Goal: Information Seeking & Learning: Learn about a topic

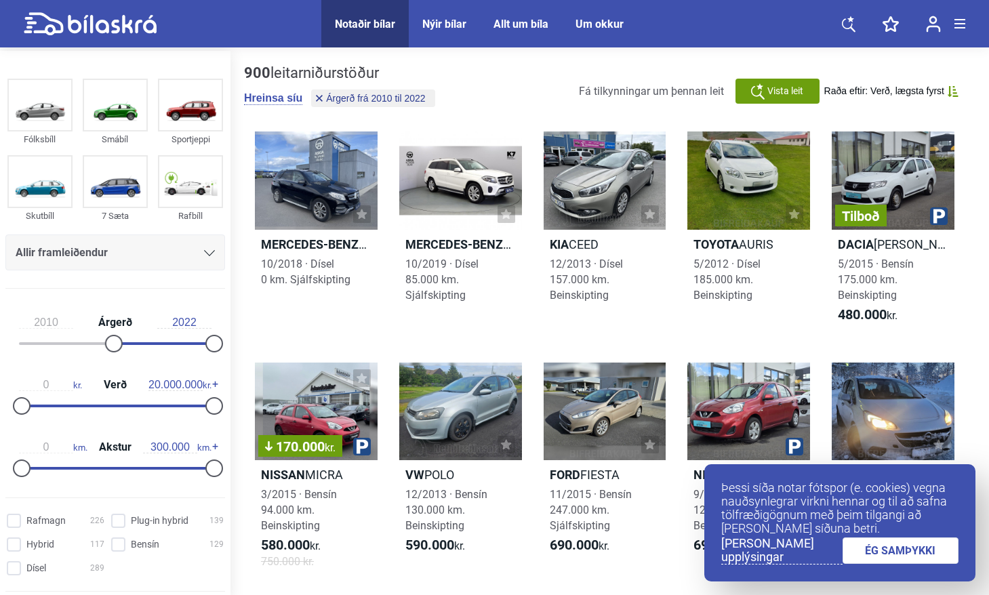
scroll to position [158, 0]
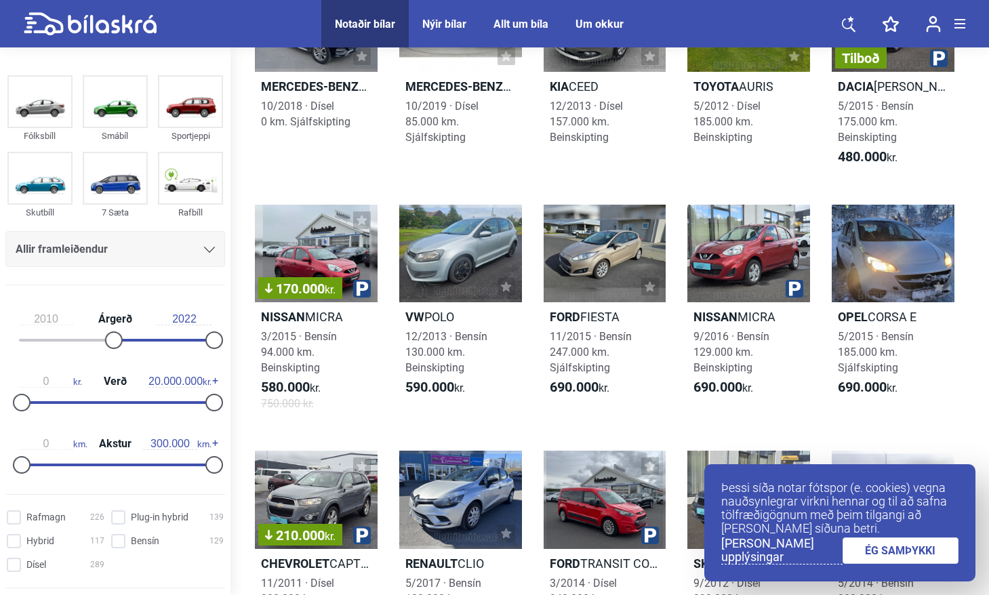
click at [909, 553] on link "ÉG SAMÞYKKI" at bounding box center [901, 551] width 117 height 26
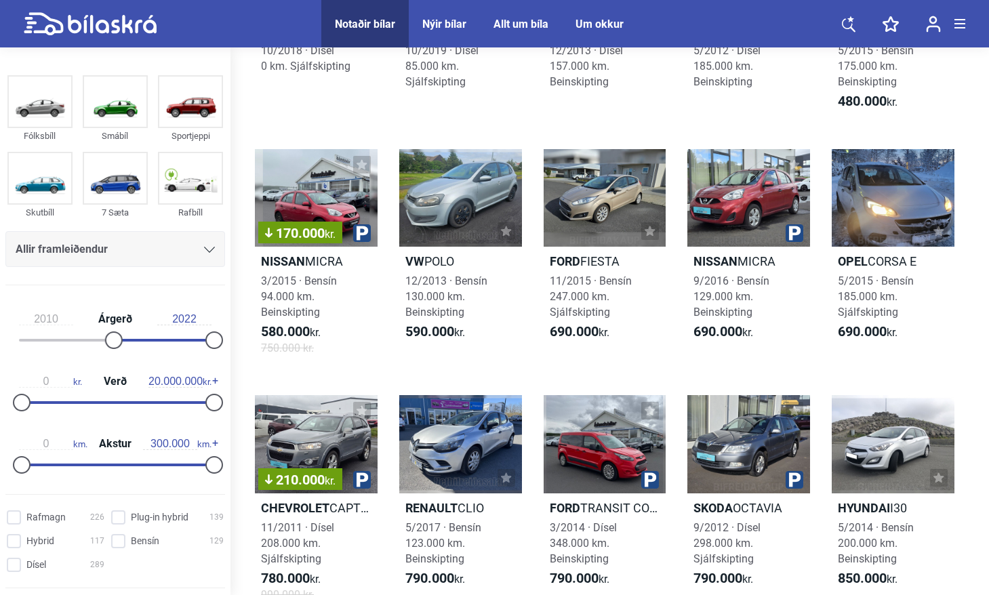
scroll to position [202, 0]
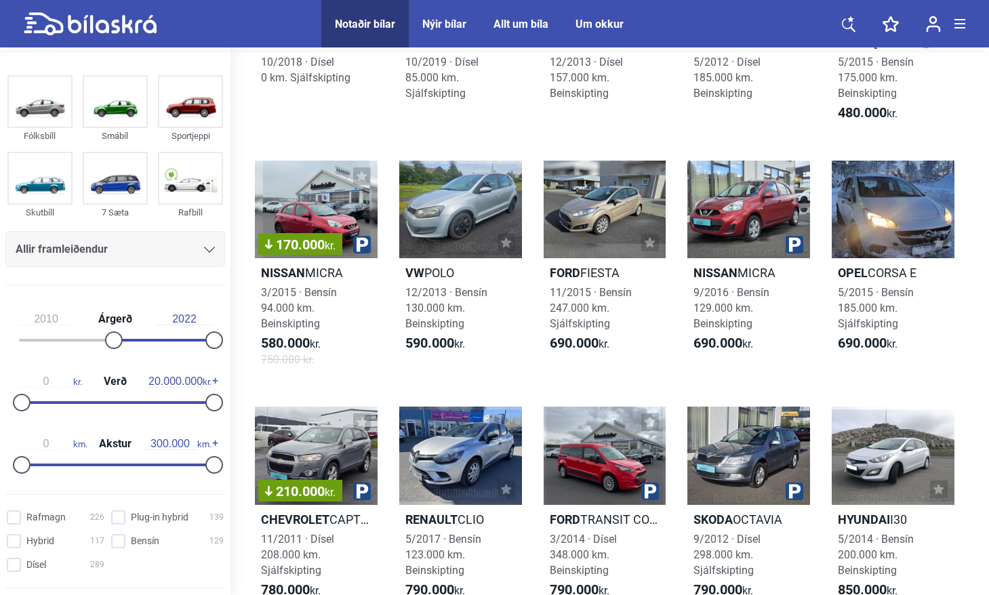
drag, startPoint x: 989, startPoint y: 125, endPoint x: 989, endPoint y: 157, distance: 31.9
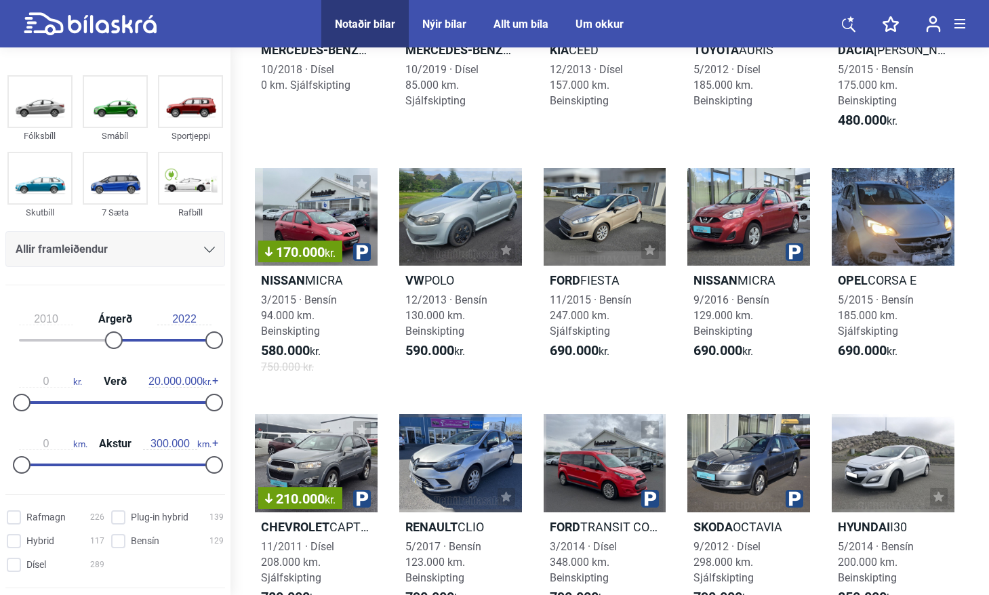
scroll to position [233, 0]
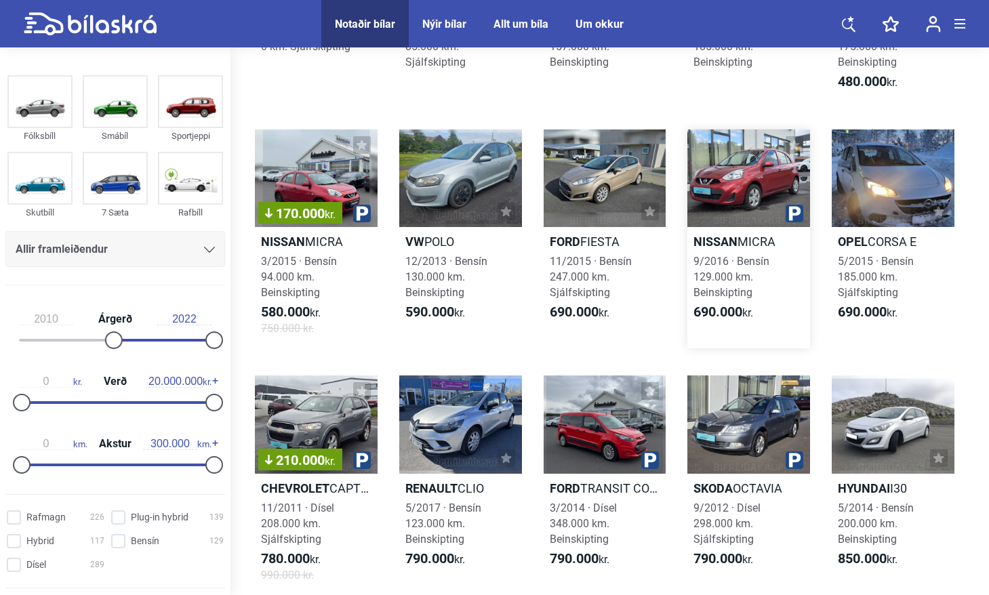
click at [746, 189] on div at bounding box center [748, 178] width 123 height 98
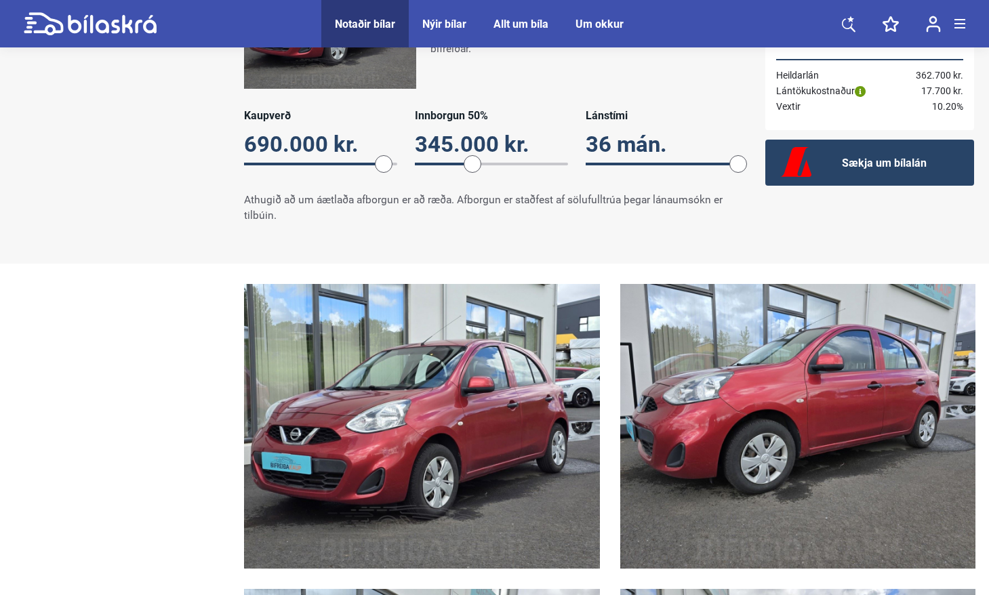
scroll to position [1107, 0]
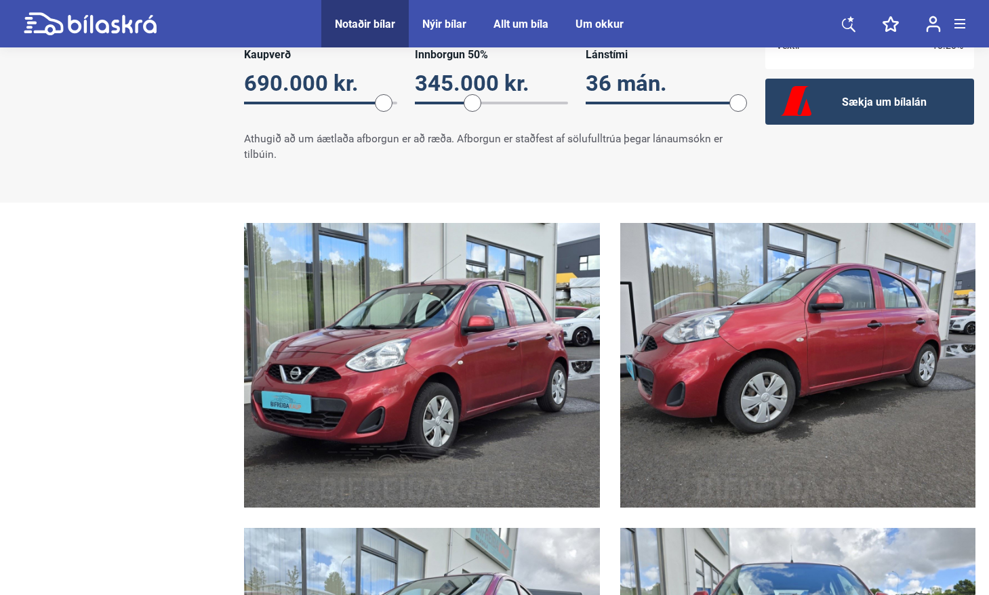
click at [454, 355] on img at bounding box center [422, 365] width 356 height 285
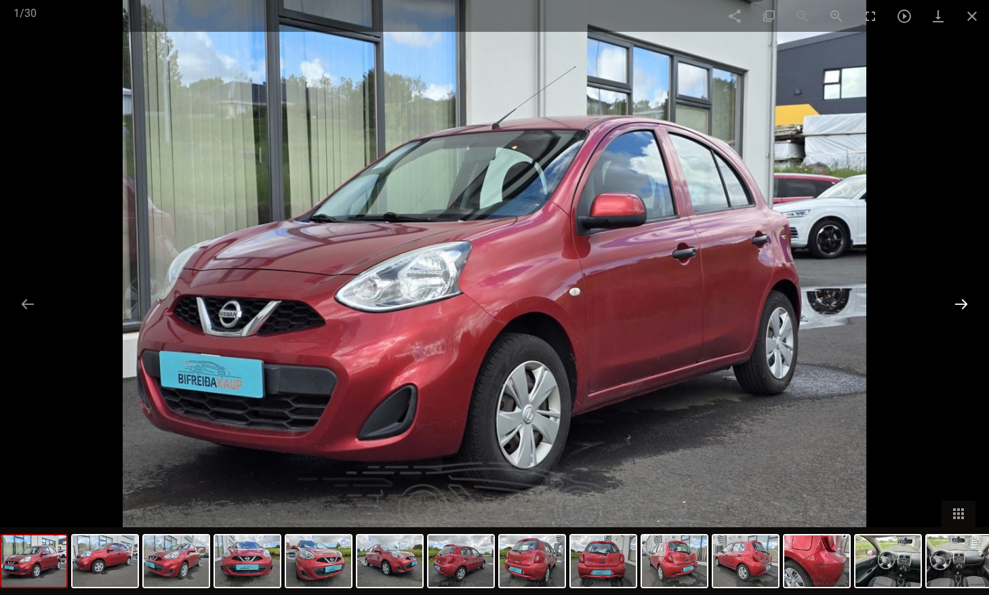
click at [963, 299] on button at bounding box center [961, 304] width 28 height 26
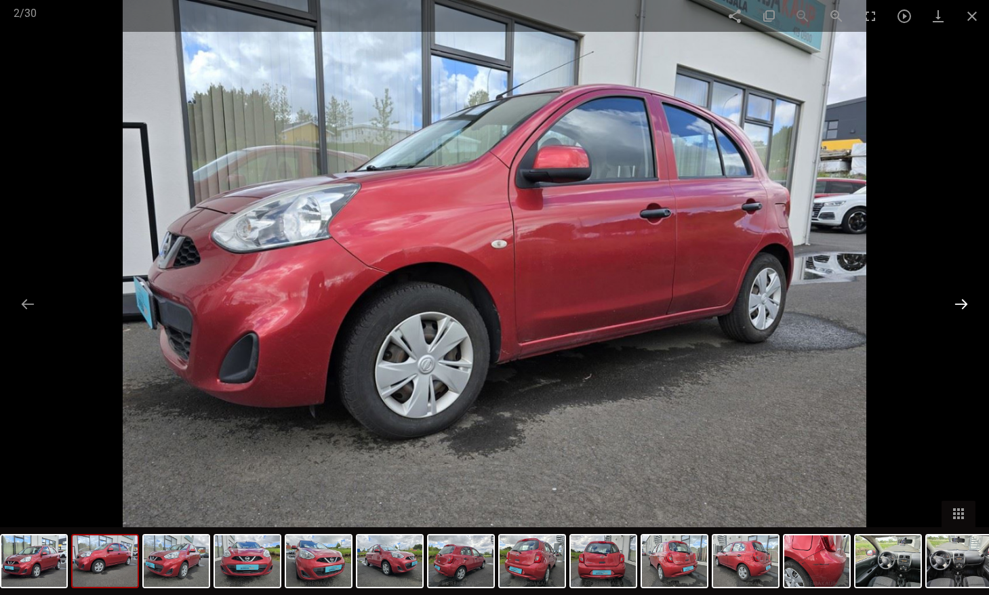
click at [959, 302] on button at bounding box center [961, 304] width 28 height 26
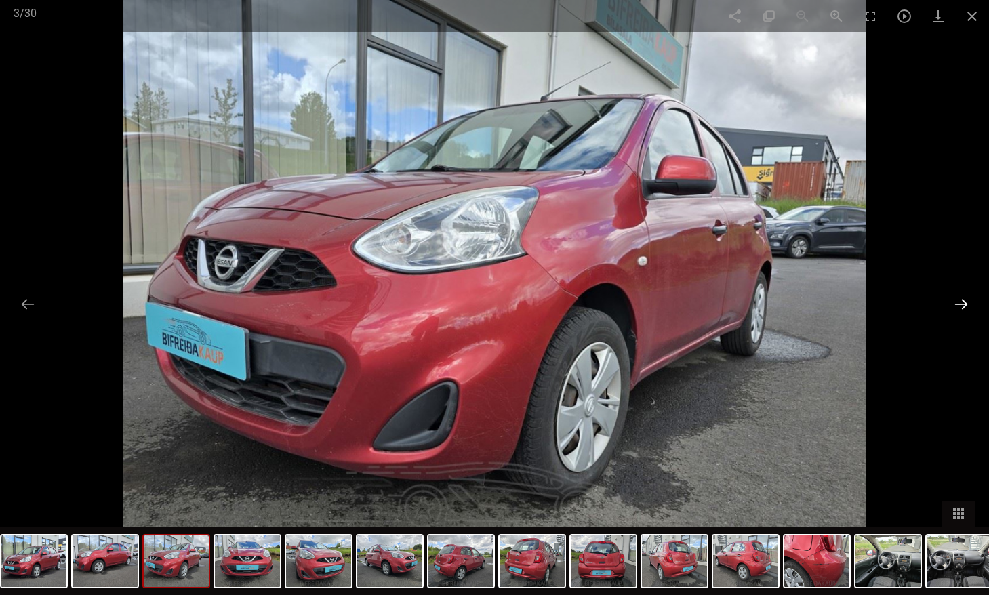
click at [959, 302] on button at bounding box center [961, 304] width 28 height 26
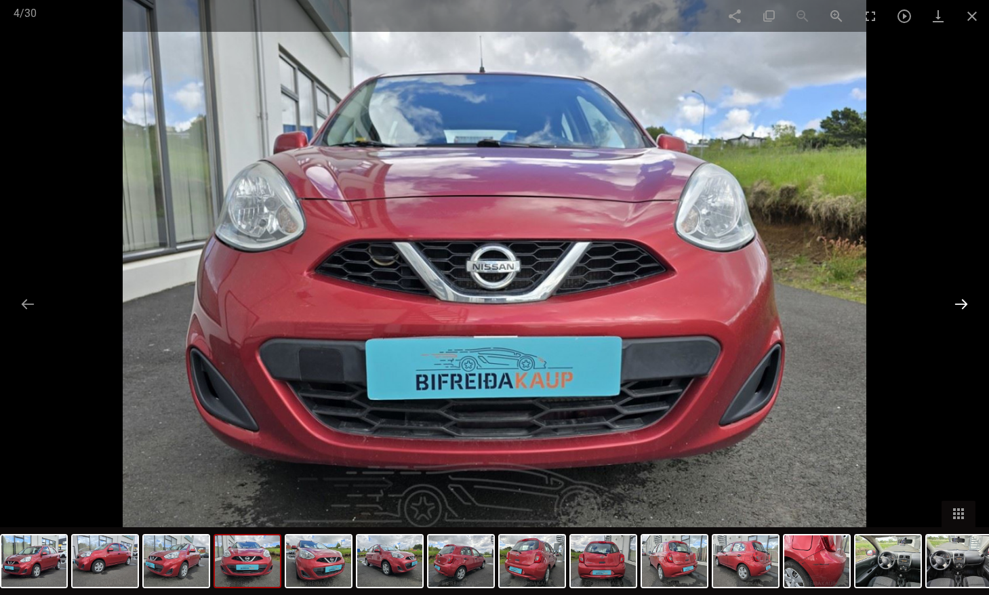
click at [959, 302] on button at bounding box center [961, 304] width 28 height 26
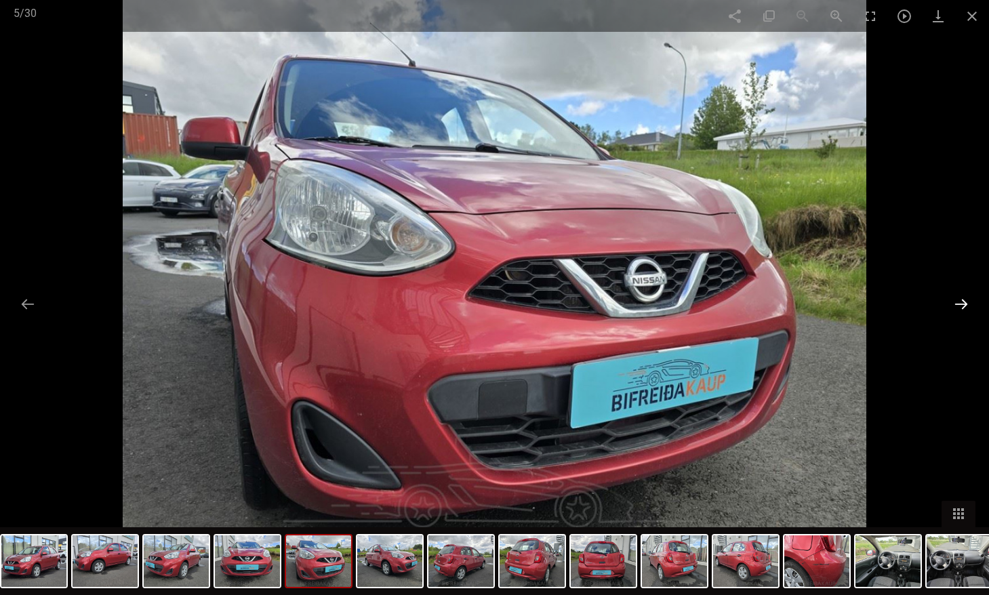
click at [959, 302] on button at bounding box center [961, 304] width 28 height 26
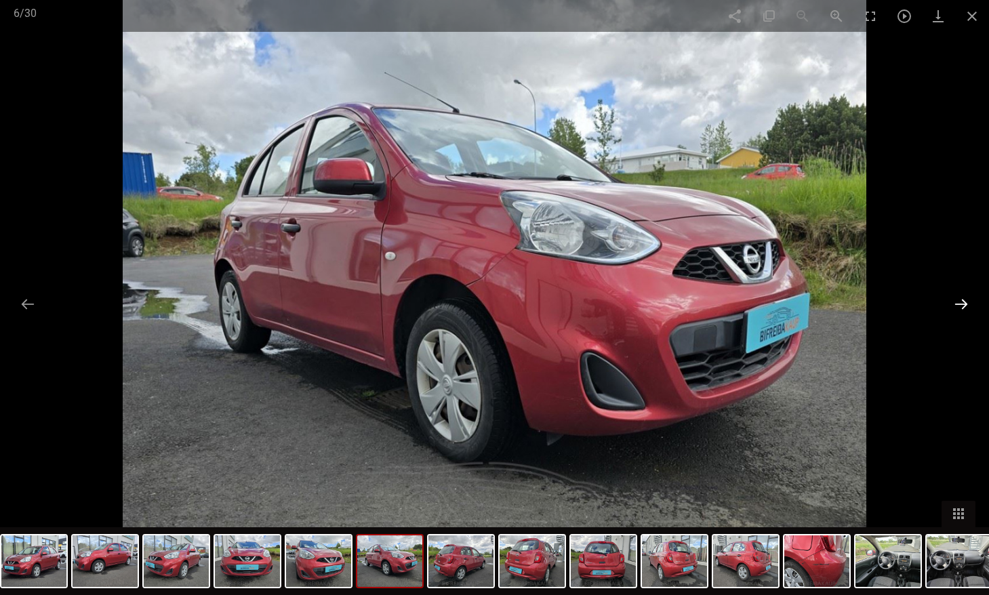
click at [959, 302] on button at bounding box center [961, 304] width 28 height 26
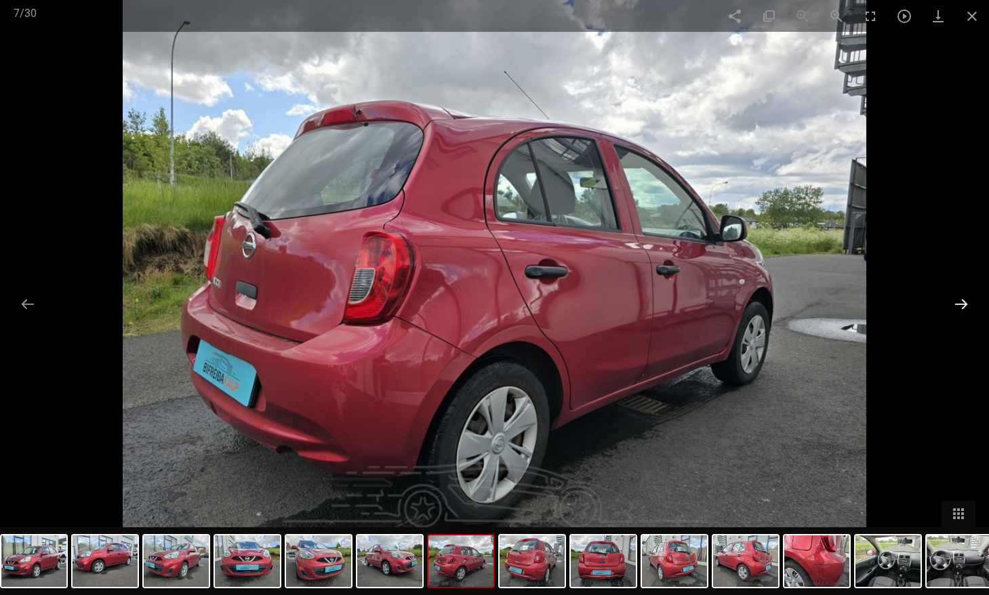
click at [959, 302] on button at bounding box center [961, 304] width 28 height 26
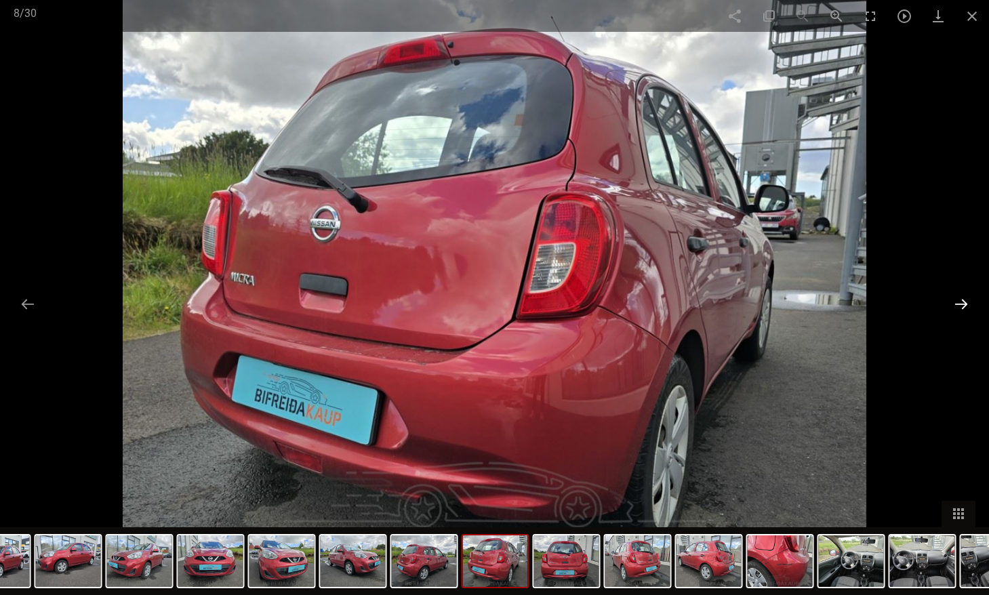
click at [959, 302] on button at bounding box center [961, 304] width 28 height 26
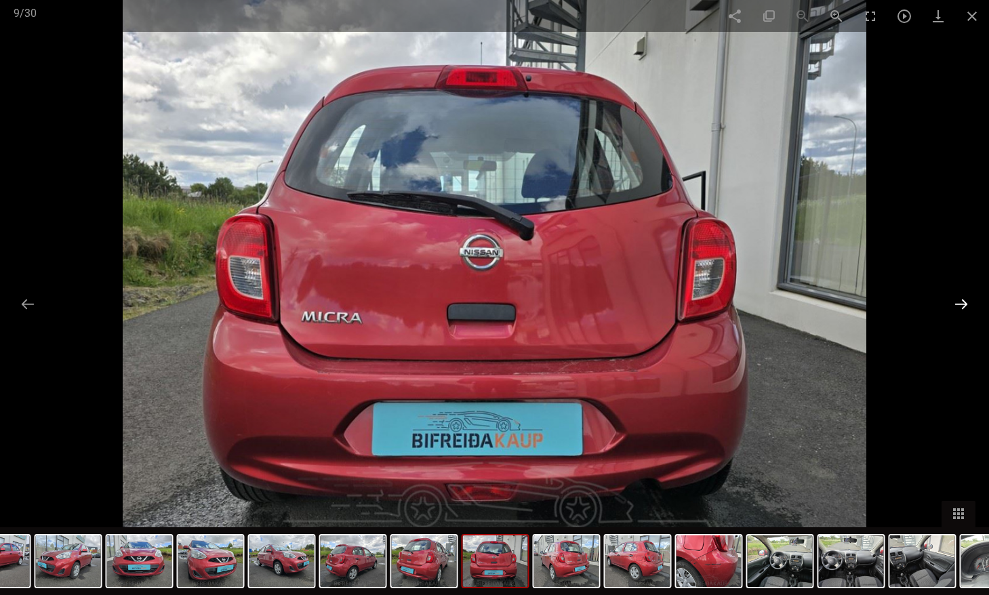
click at [959, 302] on button at bounding box center [961, 304] width 28 height 26
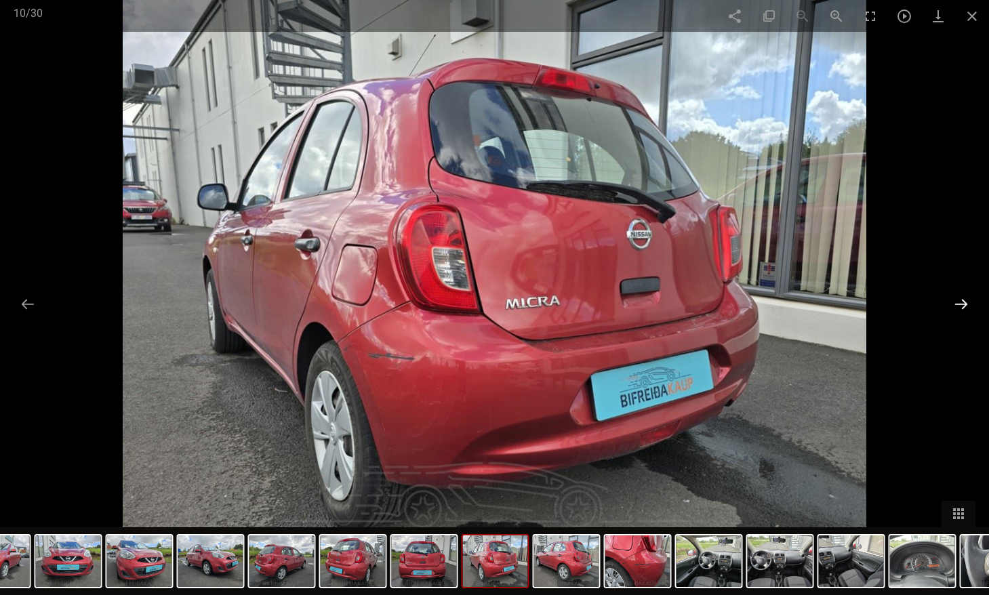
click at [959, 302] on button at bounding box center [961, 304] width 28 height 26
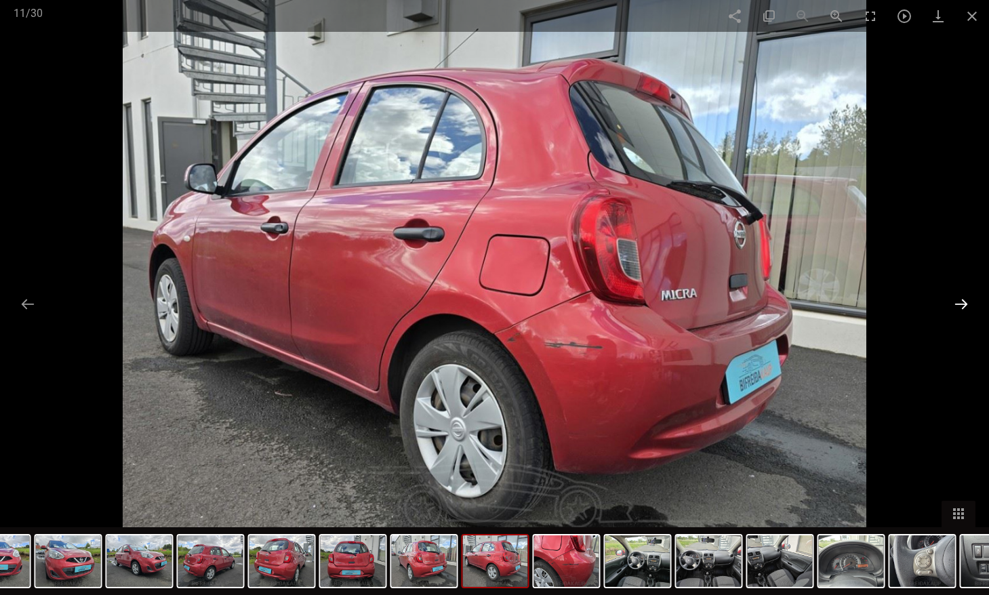
click at [962, 300] on button at bounding box center [961, 304] width 28 height 26
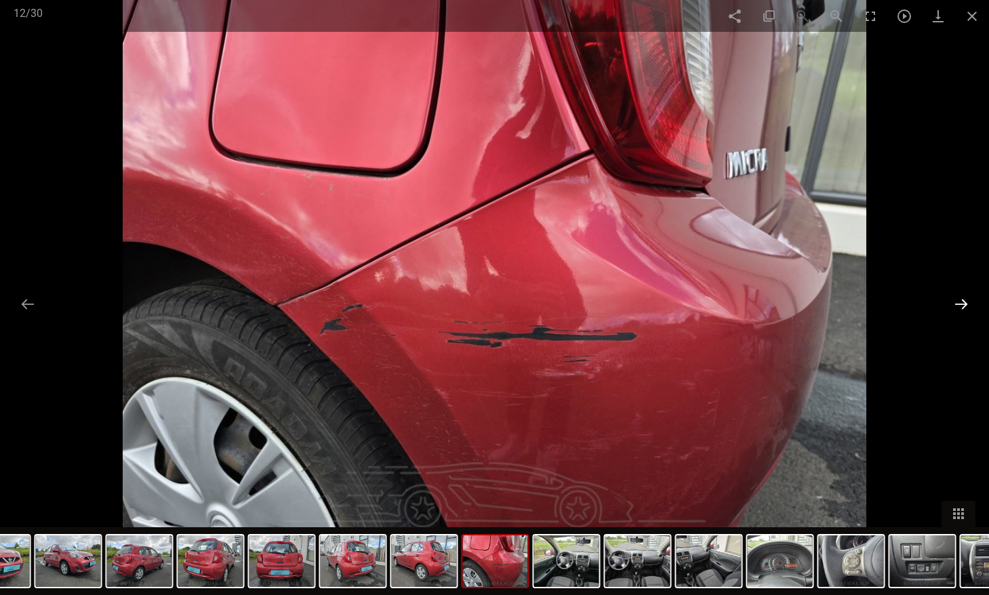
click at [958, 303] on button at bounding box center [961, 304] width 28 height 26
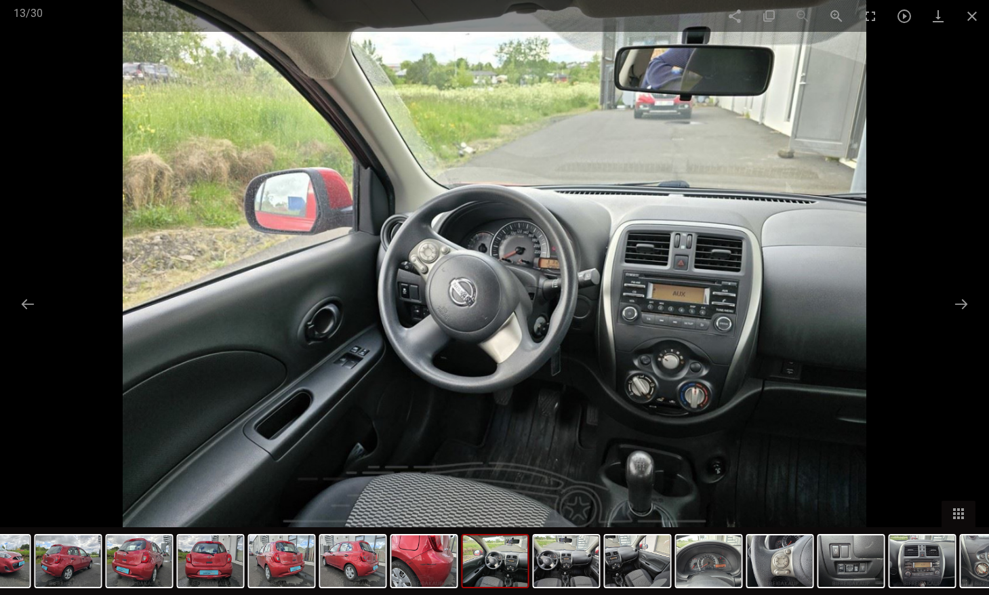
click at [696, 318] on img at bounding box center [495, 297] width 744 height 595
click at [963, 300] on button at bounding box center [961, 304] width 28 height 26
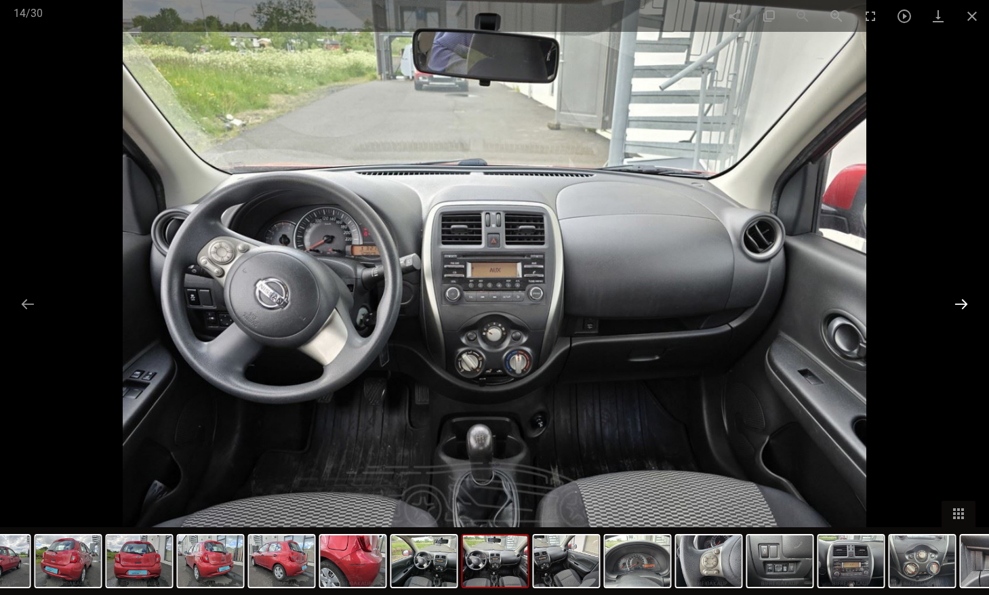
click at [963, 300] on button at bounding box center [961, 304] width 28 height 26
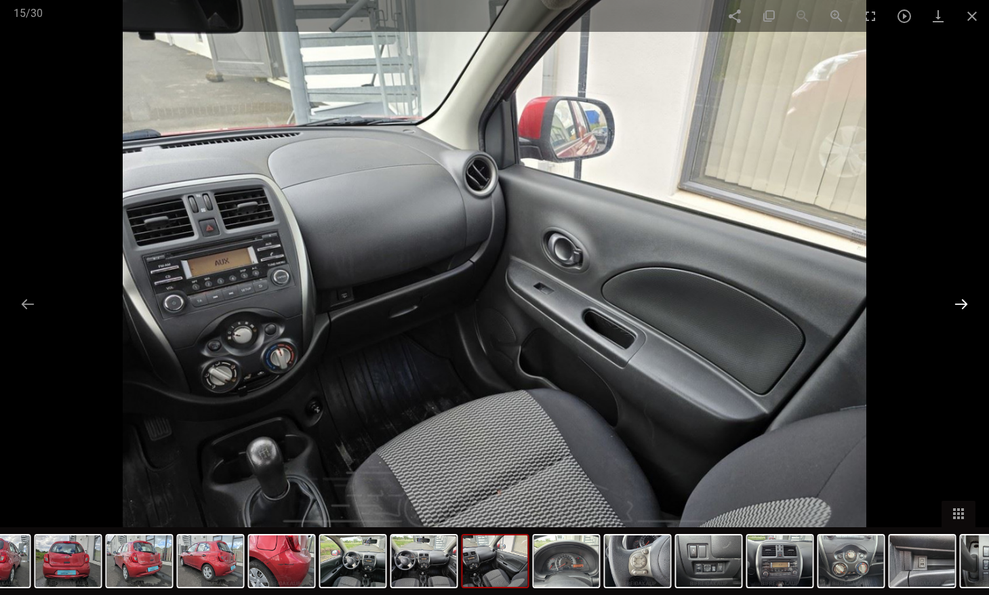
click at [963, 300] on button at bounding box center [961, 304] width 28 height 26
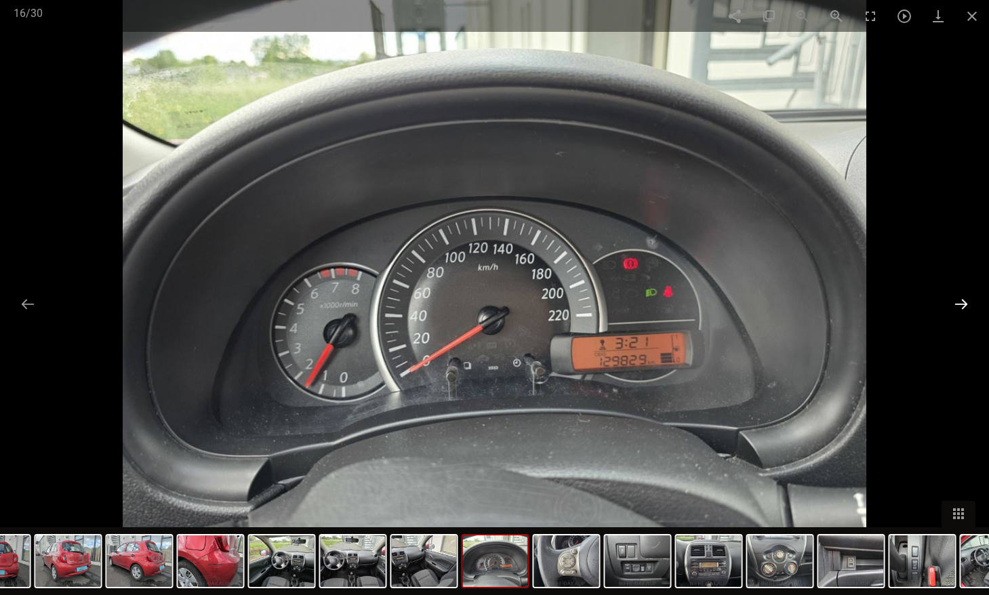
click at [957, 299] on button at bounding box center [961, 304] width 28 height 26
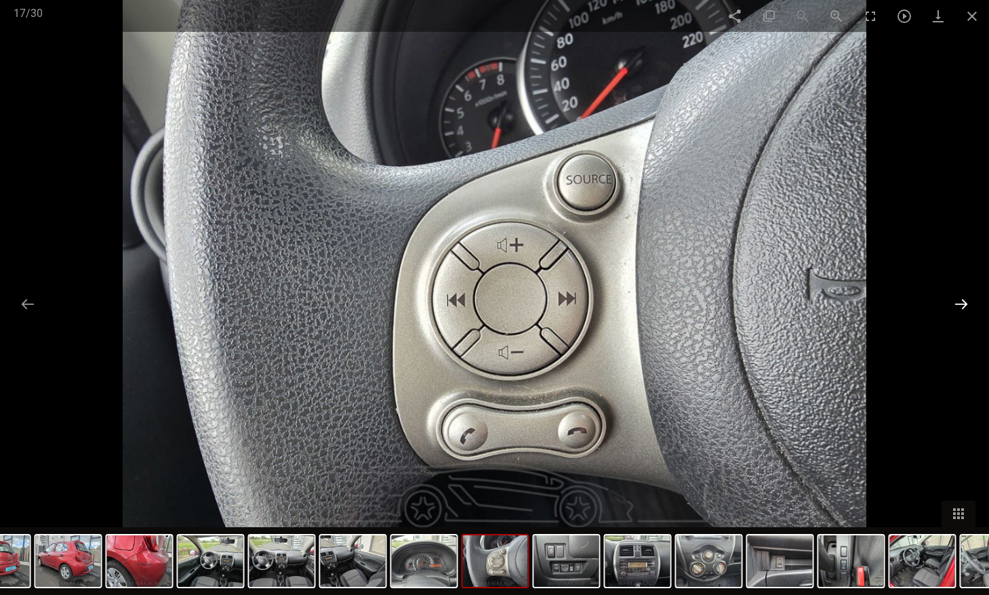
click at [957, 299] on button at bounding box center [961, 304] width 28 height 26
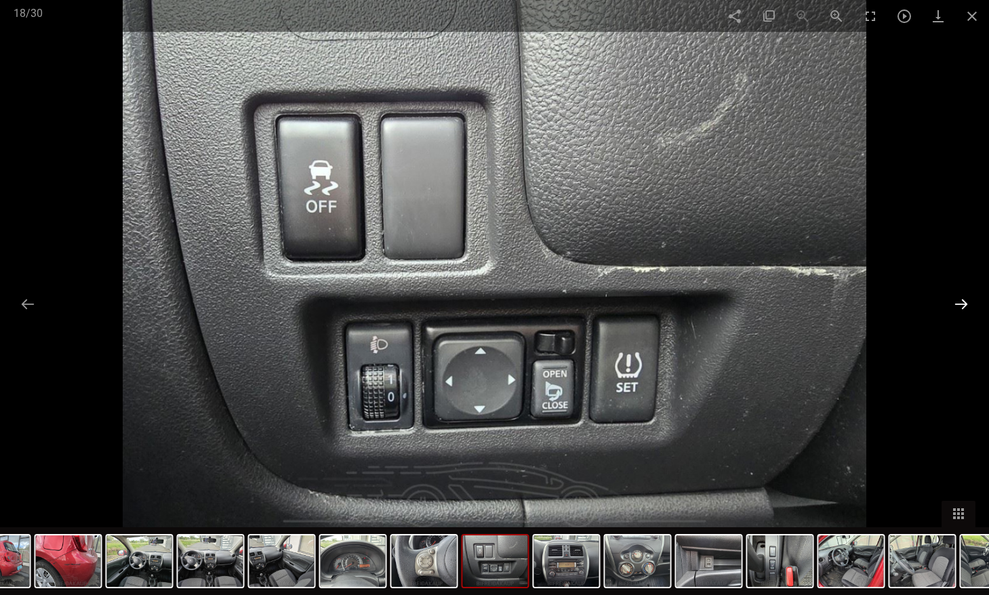
click at [957, 299] on button at bounding box center [961, 304] width 28 height 26
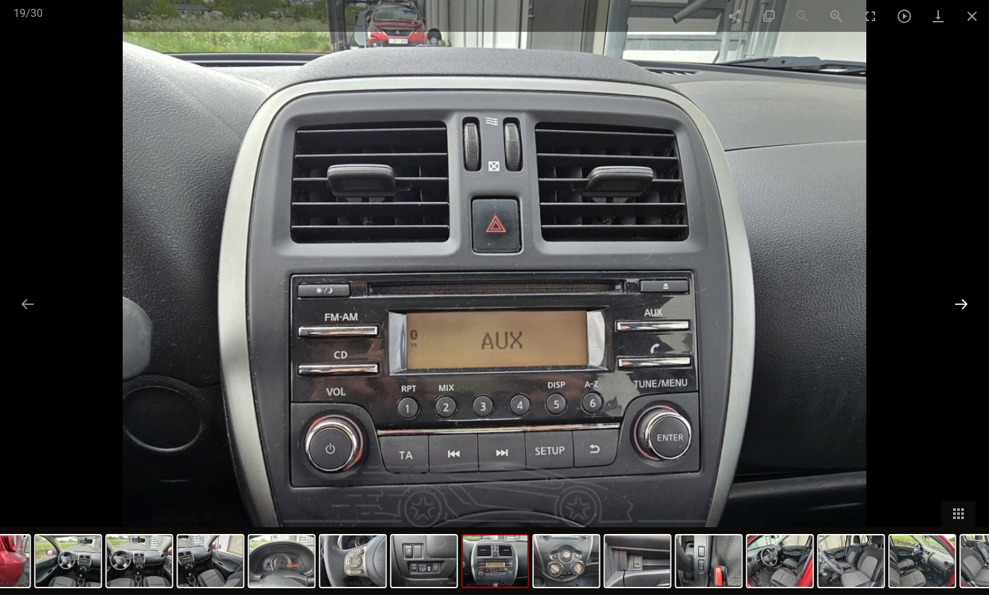
click at [957, 299] on button at bounding box center [961, 304] width 28 height 26
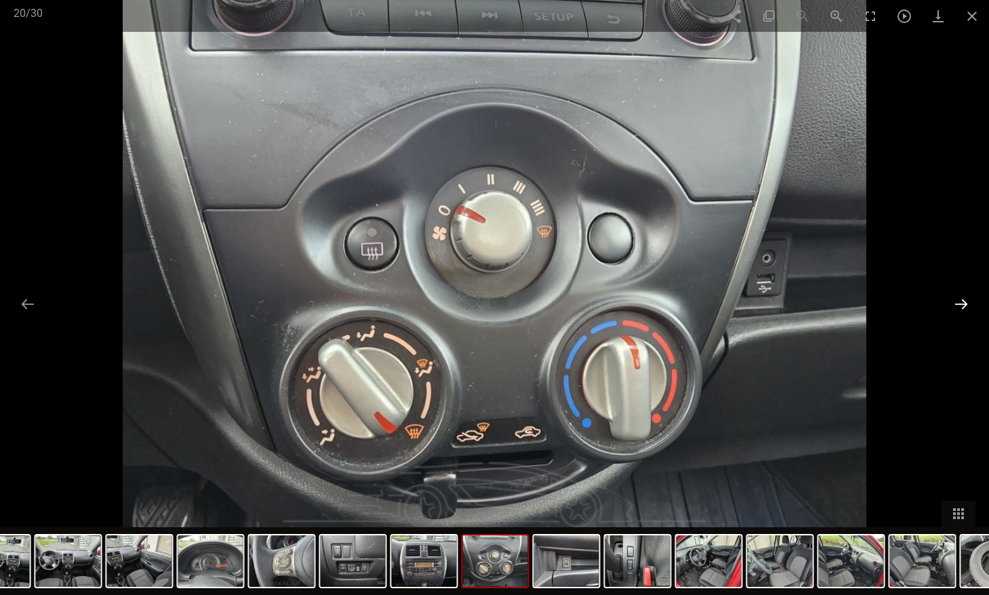
click at [957, 300] on button at bounding box center [961, 304] width 28 height 26
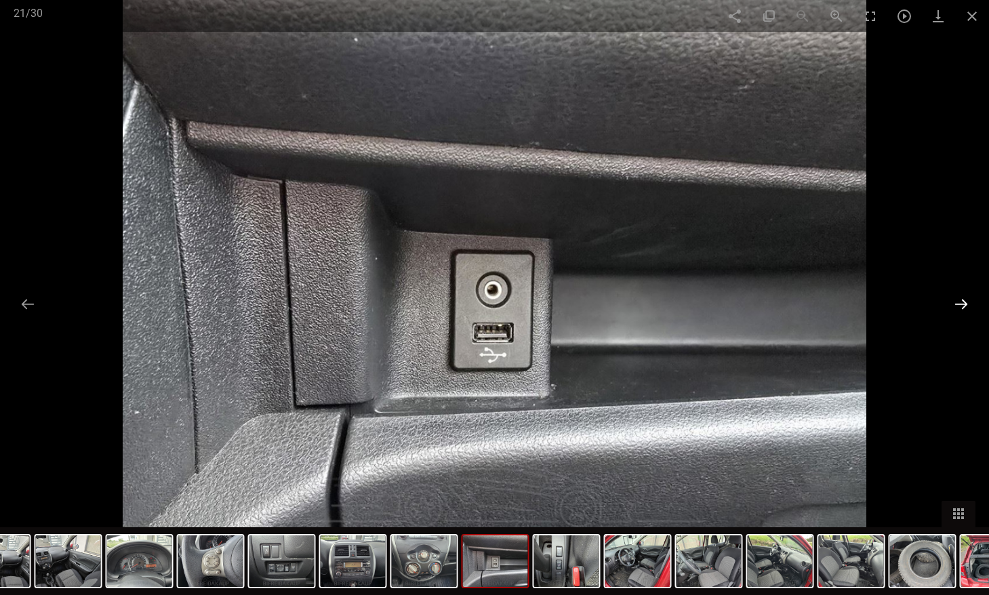
click at [957, 300] on button at bounding box center [961, 304] width 28 height 26
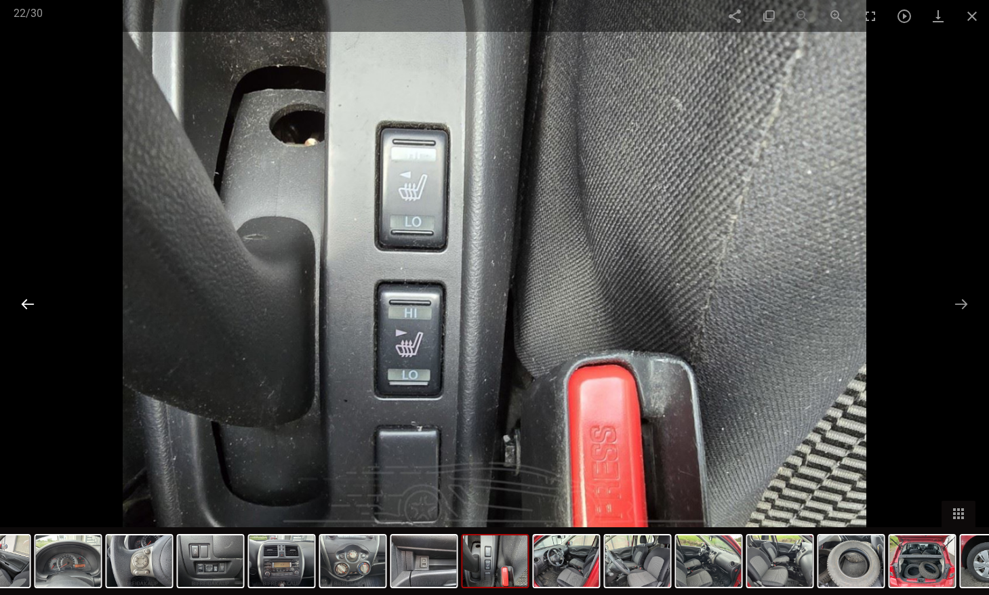
click at [27, 299] on button at bounding box center [28, 304] width 28 height 26
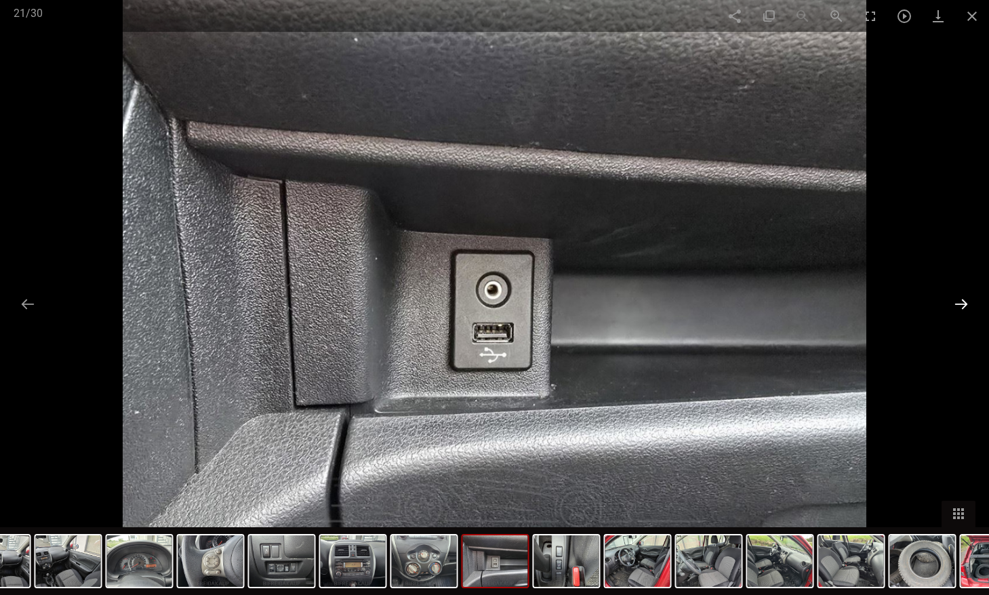
click at [961, 298] on button at bounding box center [961, 304] width 28 height 26
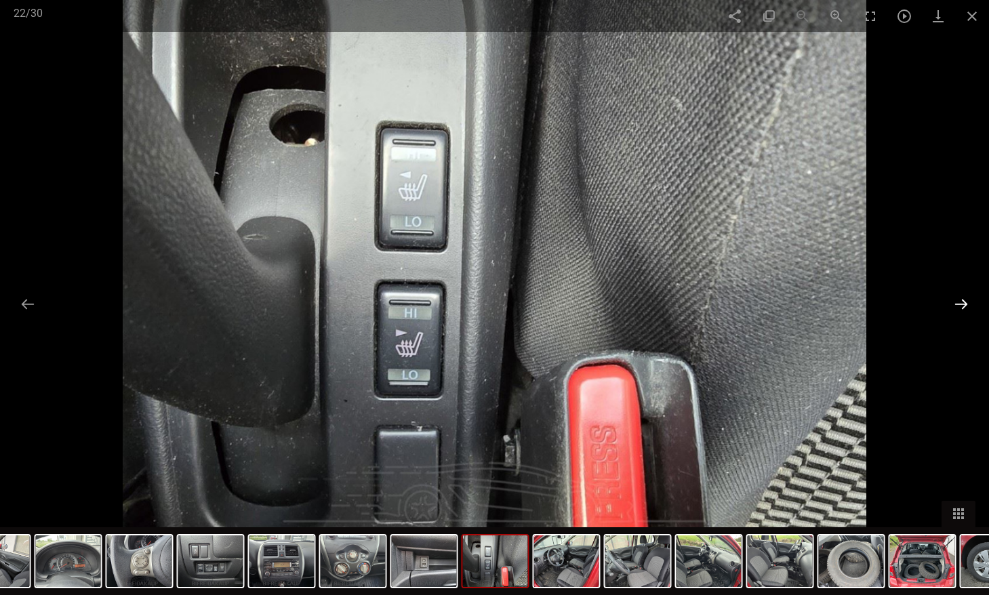
click at [960, 300] on button at bounding box center [961, 304] width 28 height 26
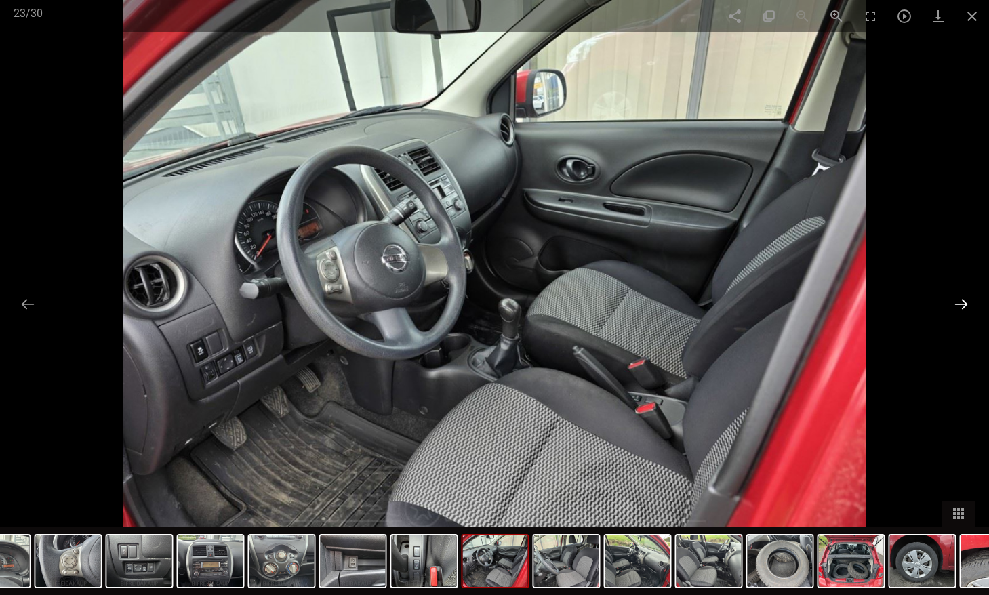
click at [959, 302] on button at bounding box center [961, 304] width 28 height 26
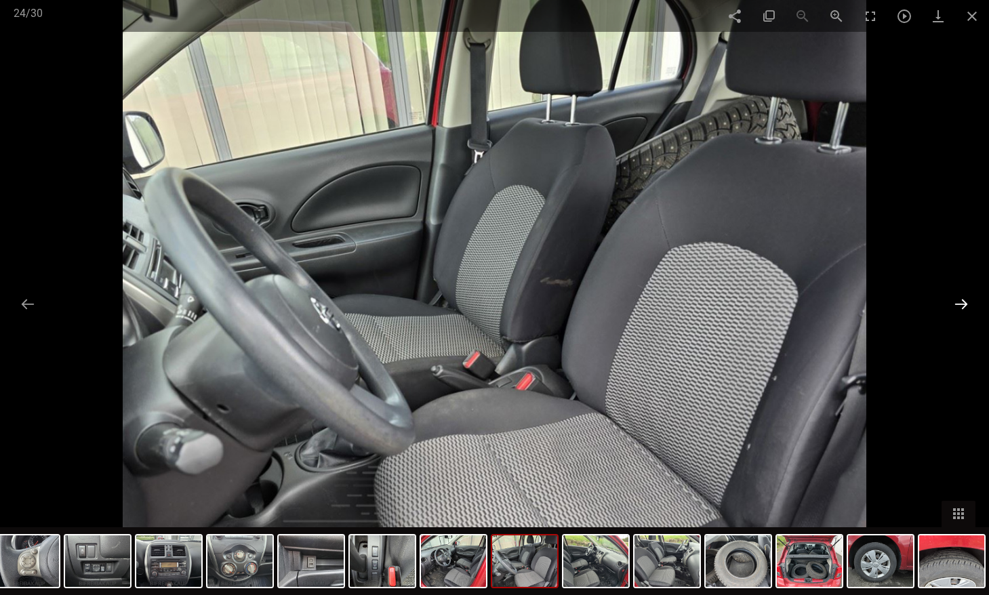
click at [959, 302] on button at bounding box center [961, 304] width 28 height 26
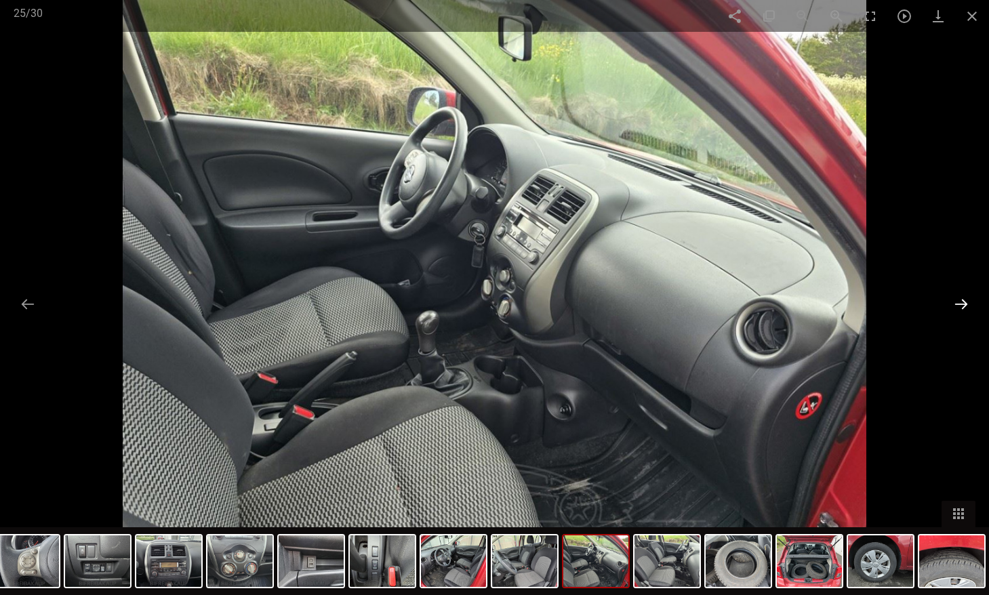
click at [959, 302] on button at bounding box center [961, 304] width 28 height 26
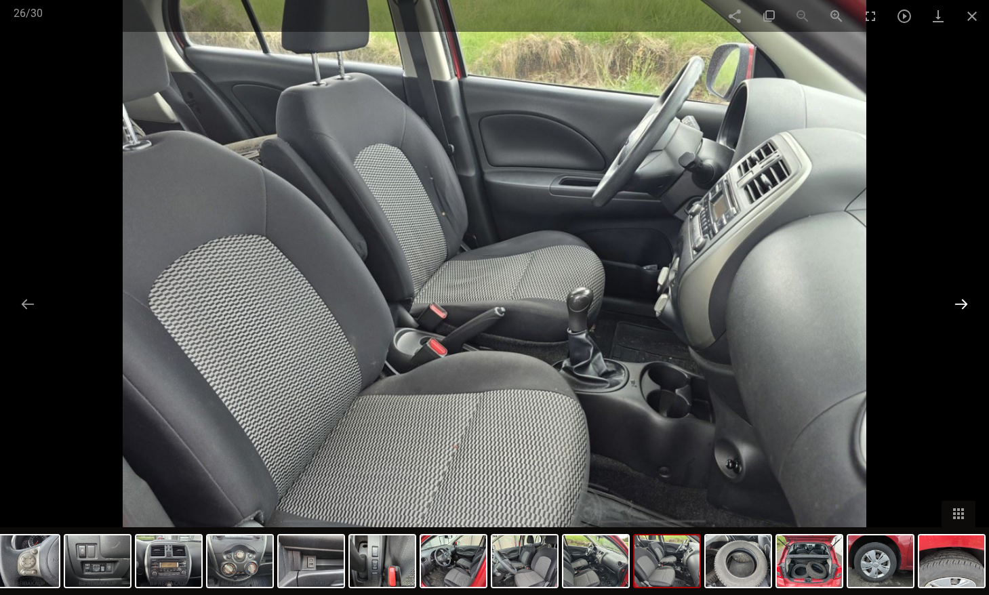
click at [959, 302] on button at bounding box center [961, 304] width 28 height 26
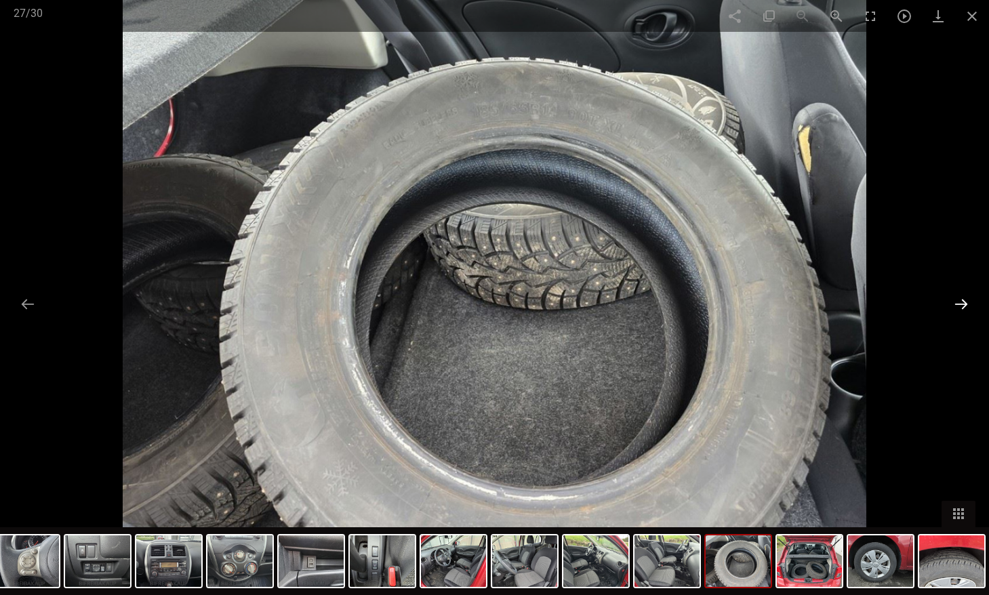
click at [959, 302] on button at bounding box center [961, 304] width 28 height 26
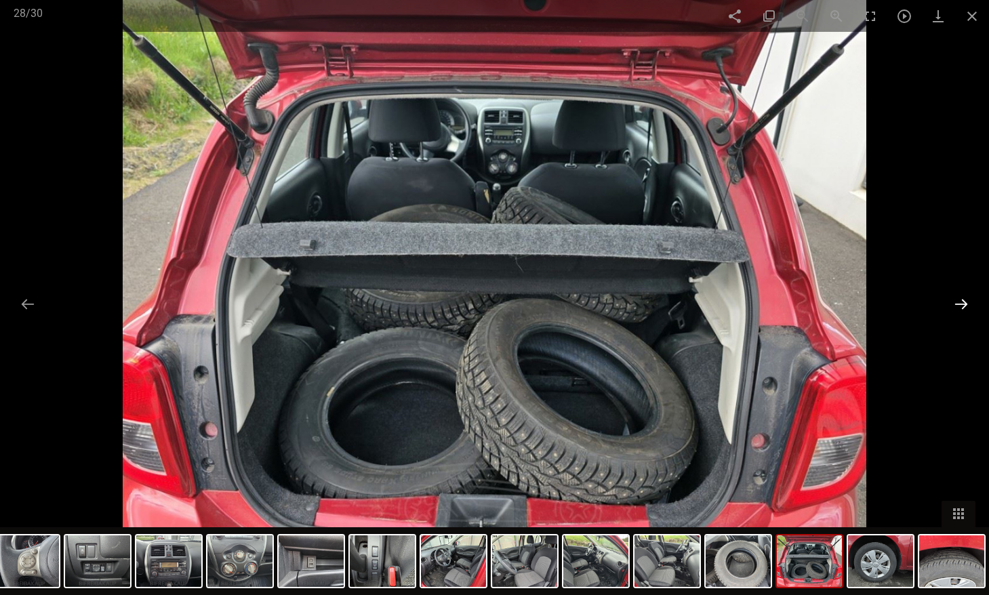
click at [963, 304] on button at bounding box center [961, 304] width 28 height 26
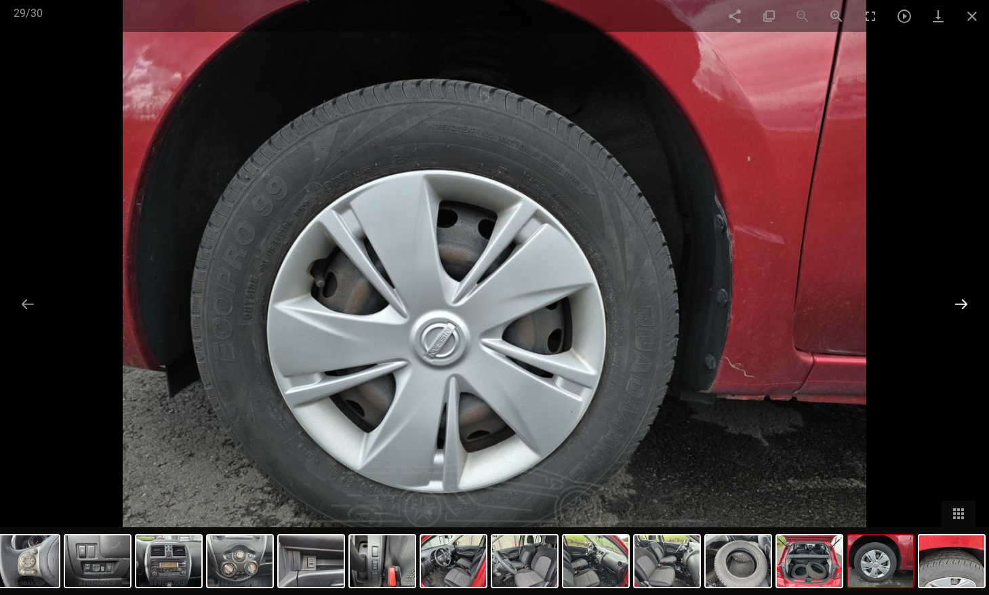
click at [963, 304] on button at bounding box center [961, 304] width 28 height 26
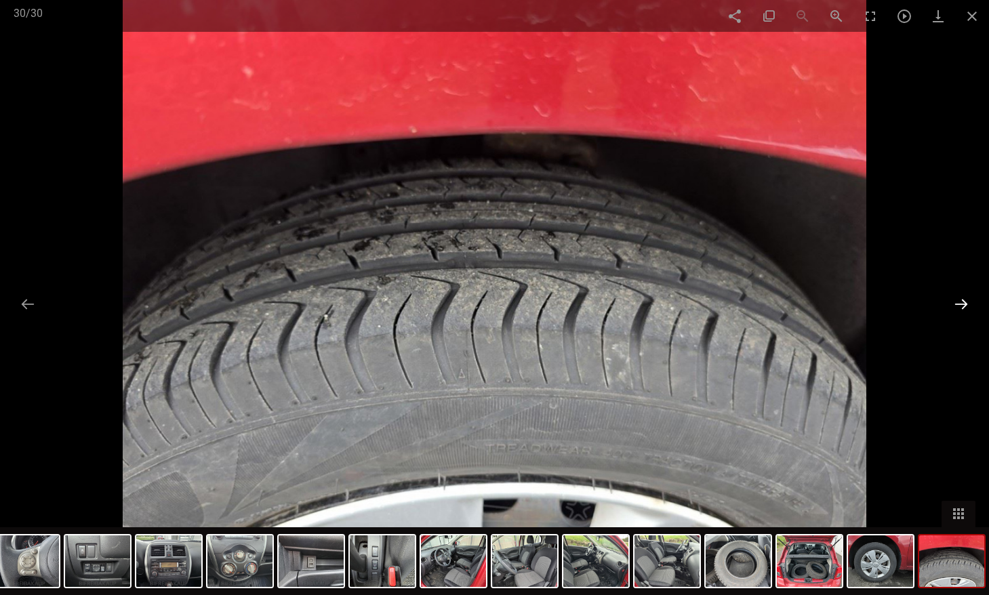
click at [963, 304] on button at bounding box center [961, 304] width 28 height 26
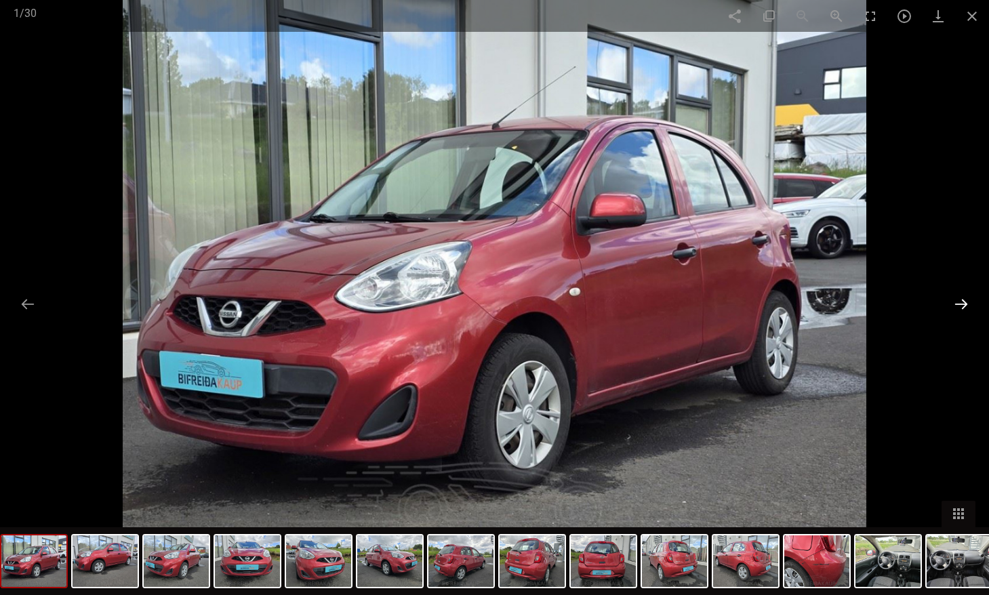
click at [959, 294] on button at bounding box center [961, 304] width 28 height 26
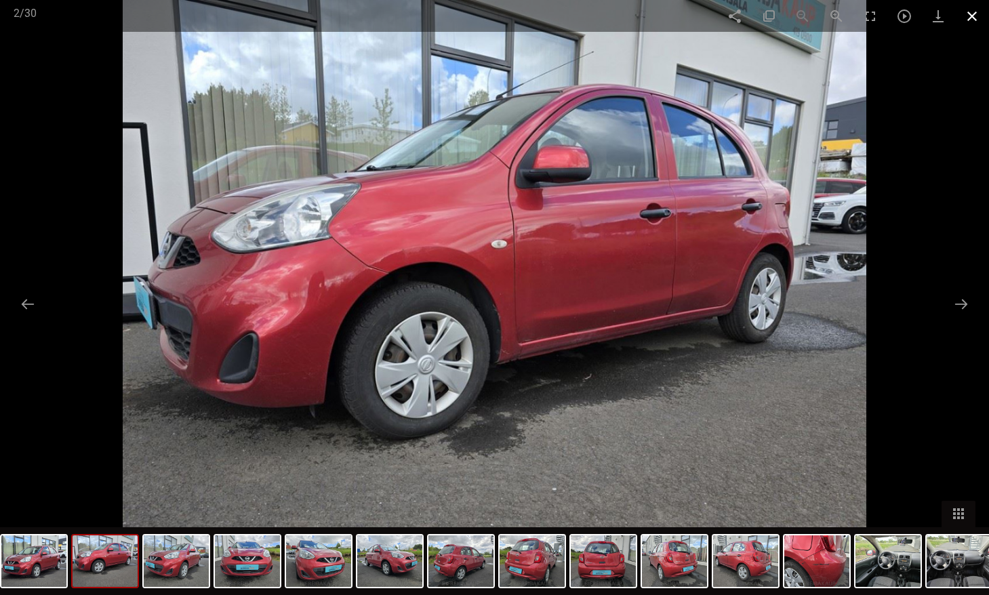
click at [965, 15] on span at bounding box center [972, 16] width 34 height 32
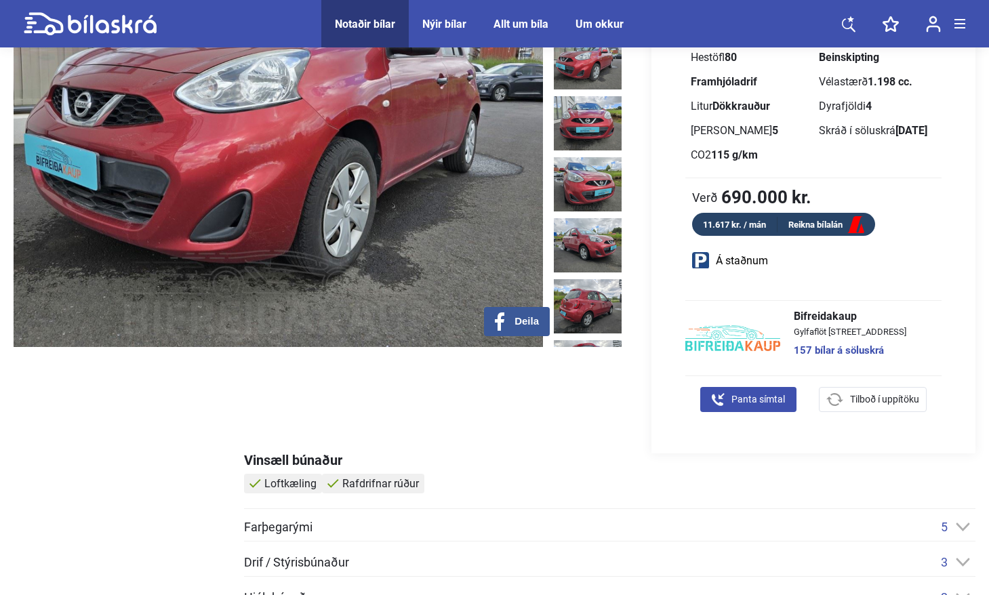
scroll to position [317, 0]
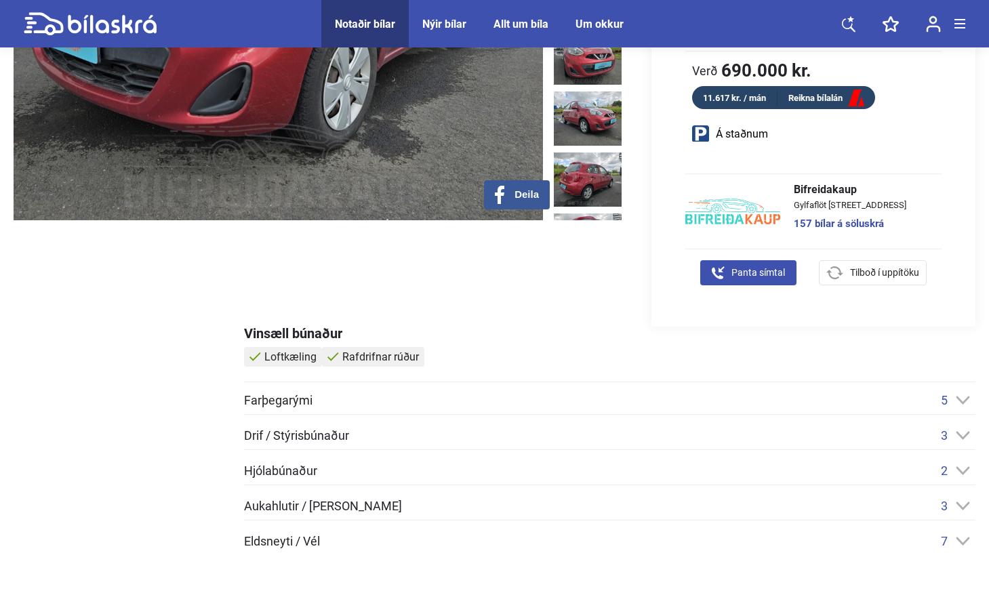
drag, startPoint x: 795, startPoint y: 186, endPoint x: 903, endPoint y: 203, distance: 109.7
click at [903, 203] on div "Bifreidakaup [STREET_ADDRESS] 157 bílar á [GEOGRAPHIC_DATA]" at bounding box center [850, 211] width 140 height 54
copy div "Bifreidakaup Gylfaflöt 6-8, 112 [GEOGRAPHIC_DATA]"
click at [799, 325] on div "Nissan MICRA Nýskráning 9/2016 Akstur 129.000 km Eldsneyti Bensín Næsta skoðun …" at bounding box center [814, 56] width 324 height 540
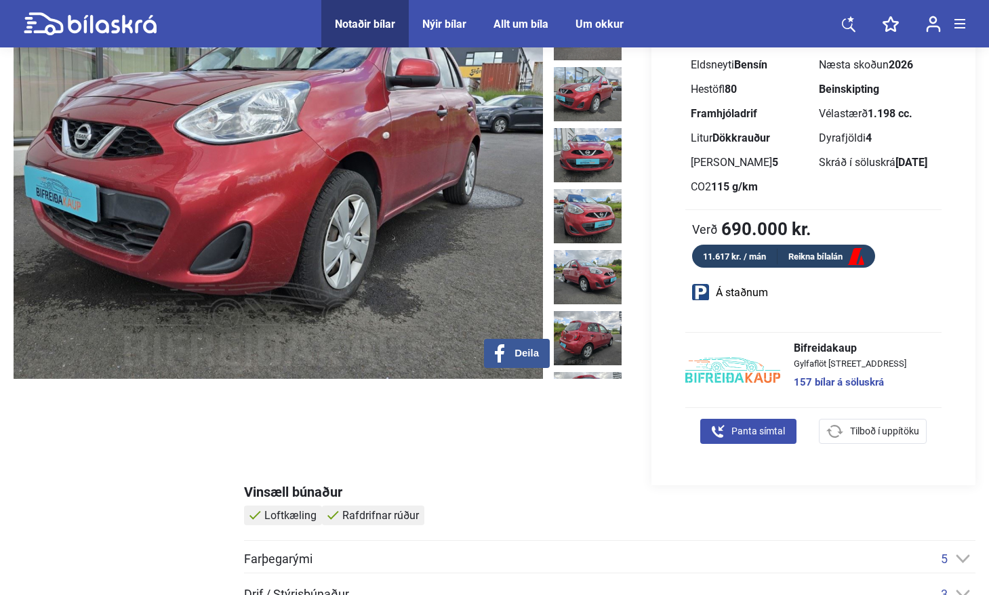
scroll to position [0, 0]
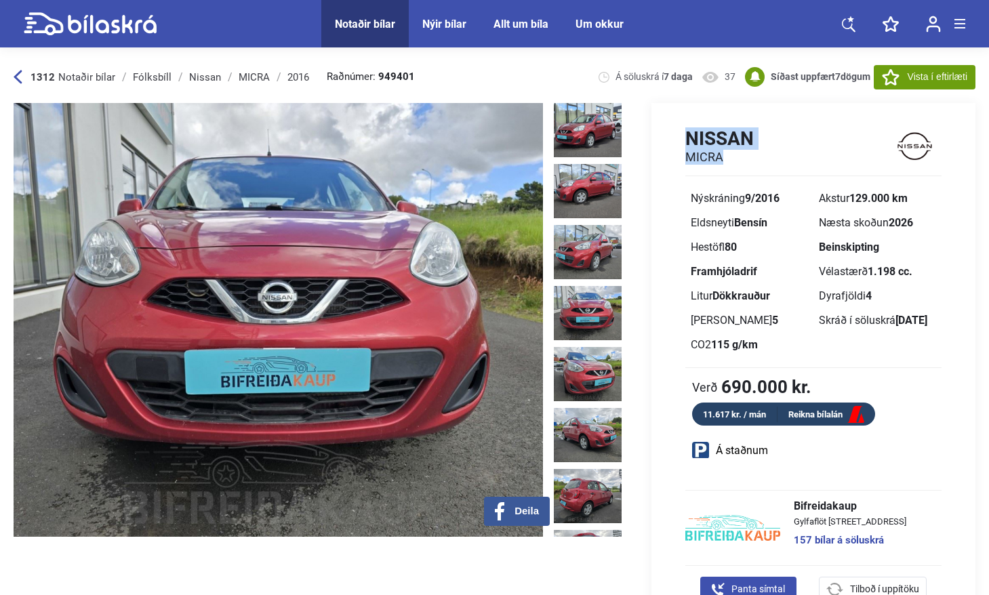
drag, startPoint x: 687, startPoint y: 136, endPoint x: 727, endPoint y: 155, distance: 44.3
click at [727, 155] on div "Nissan MICRA" at bounding box center [719, 145] width 68 height 37
copy div "Nissan MICRA"
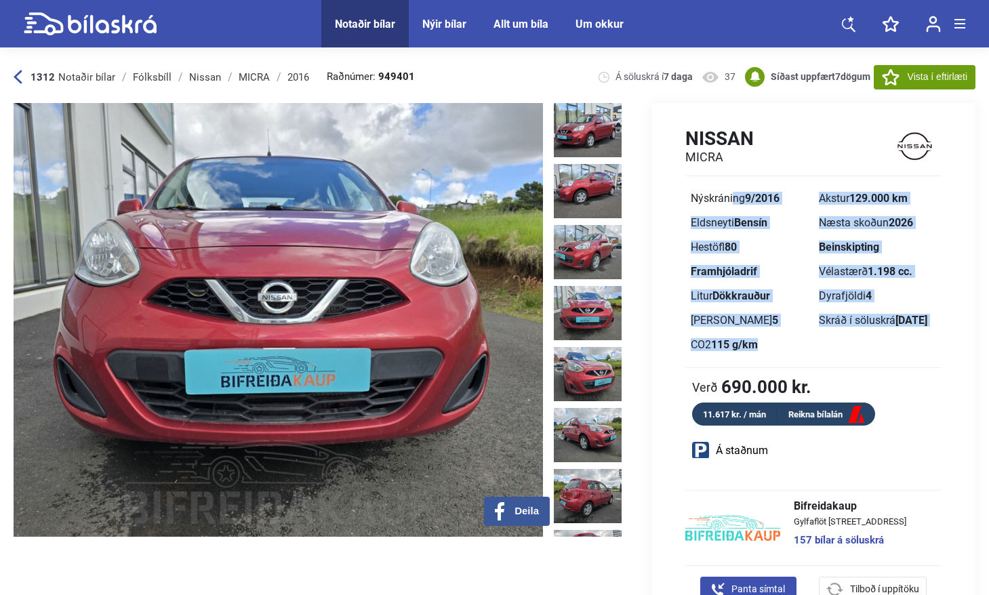
drag, startPoint x: 692, startPoint y: 199, endPoint x: 800, endPoint y: 365, distance: 197.8
click at [800, 365] on div "Nýskráning 9/2016 Akstur 129.000 km Eldsneyti Bensín Næsta skoðun 2026 Hestöfl …" at bounding box center [813, 277] width 256 height 182
copy div "Nýskráning 9/2016 Akstur 129.000 km Eldsneyti Bensín Næsta skoðun 2026 Hestöfl …"
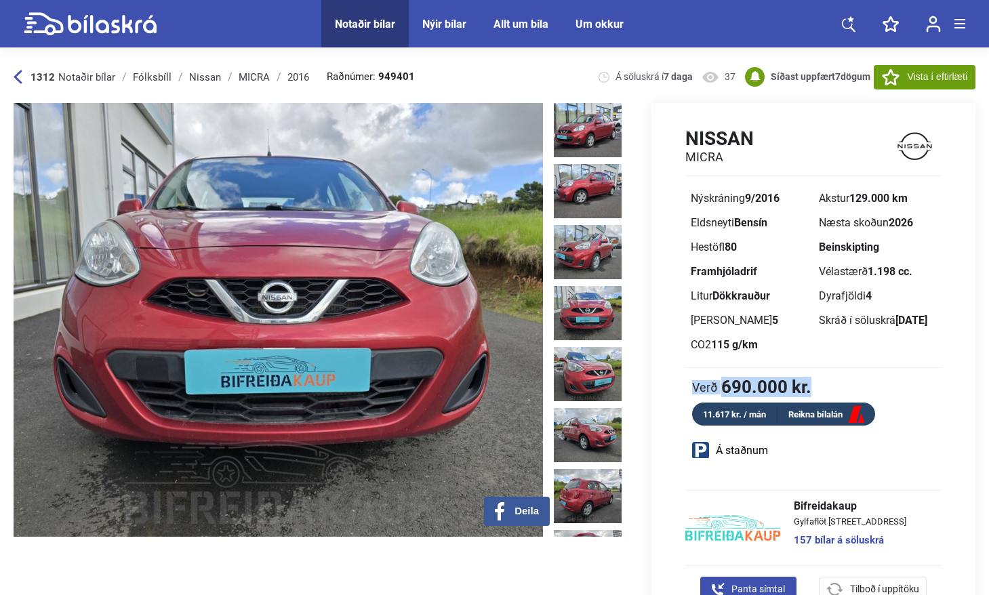
drag, startPoint x: 693, startPoint y: 384, endPoint x: 818, endPoint y: 385, distance: 124.8
click at [818, 385] on div "Verð 690.000 kr." at bounding box center [813, 387] width 256 height 18
copy div "Verð 690.000 kr."
click at [650, 216] on div "Nissan MICRA Nýskráning 9/2016 Akstur 129.000 km Eldsneyti Bensín Næsta skoðun …" at bounding box center [802, 373] width 348 height 540
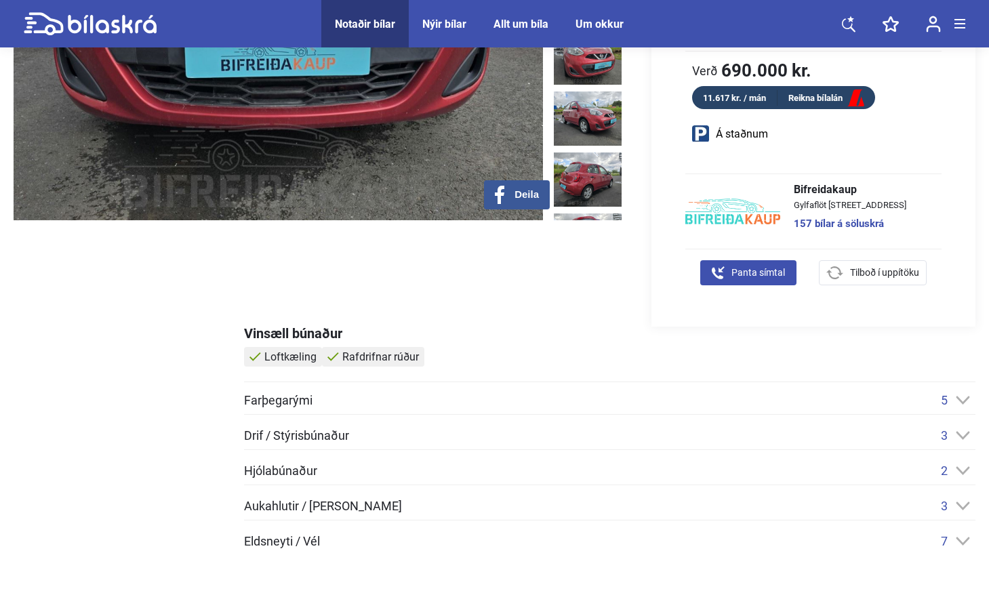
scroll to position [475, 0]
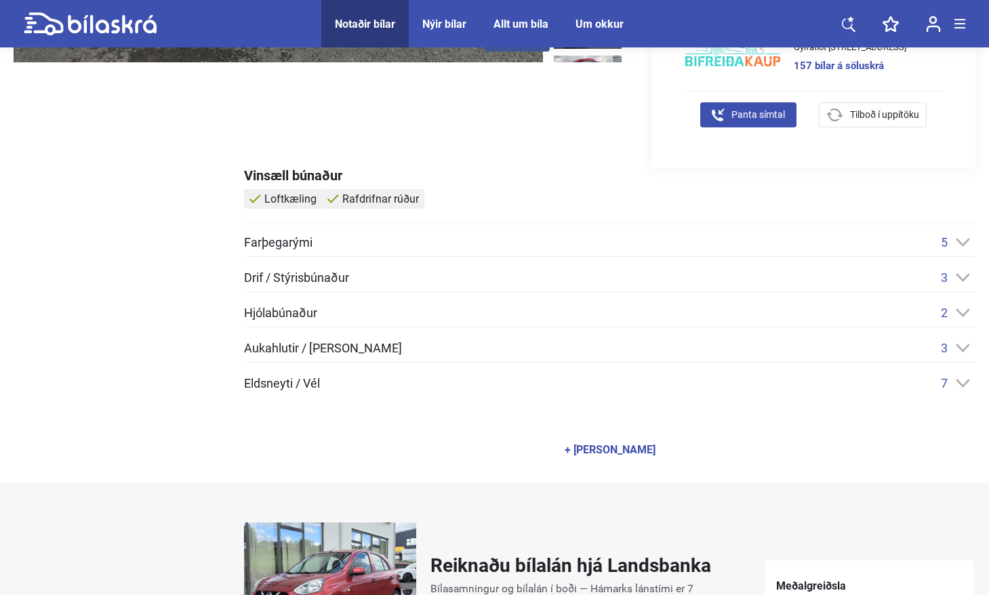
click at [962, 235] on div "5" at bounding box center [958, 242] width 35 height 14
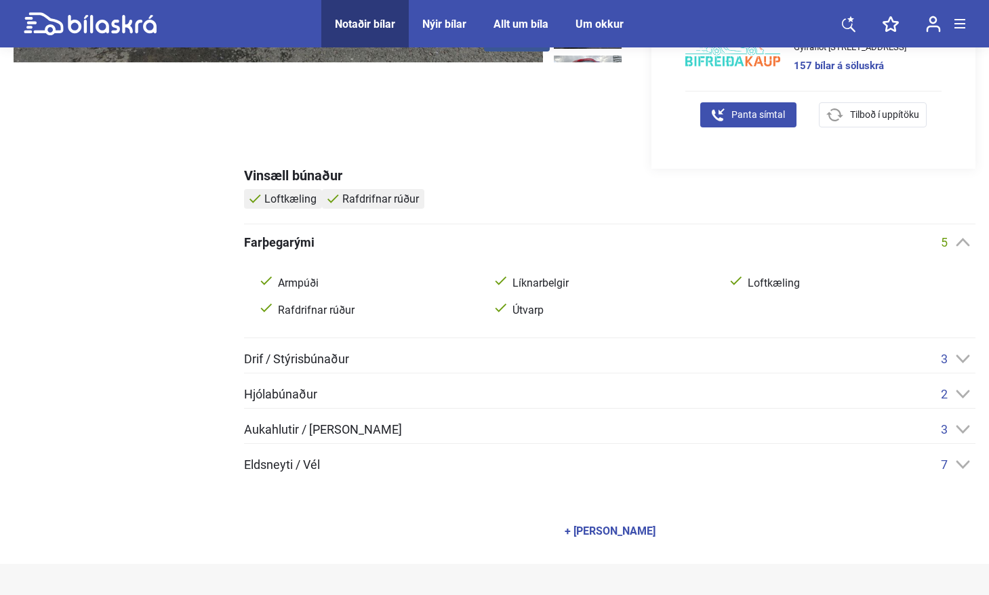
click at [961, 235] on div "Vinsæll búnaður Loftkæling Rafdrifnar rúður Farþegarými 5 Armpúði Líknarbelgir …" at bounding box center [610, 360] width 732 height 382
click at [962, 242] on icon at bounding box center [963, 242] width 14 height 9
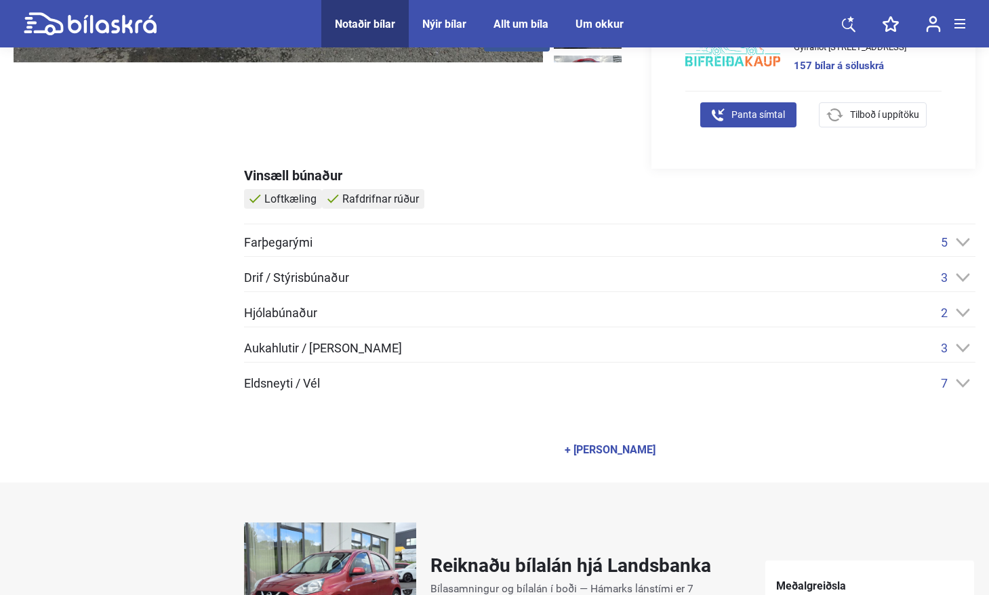
click at [960, 281] on icon at bounding box center [963, 277] width 14 height 9
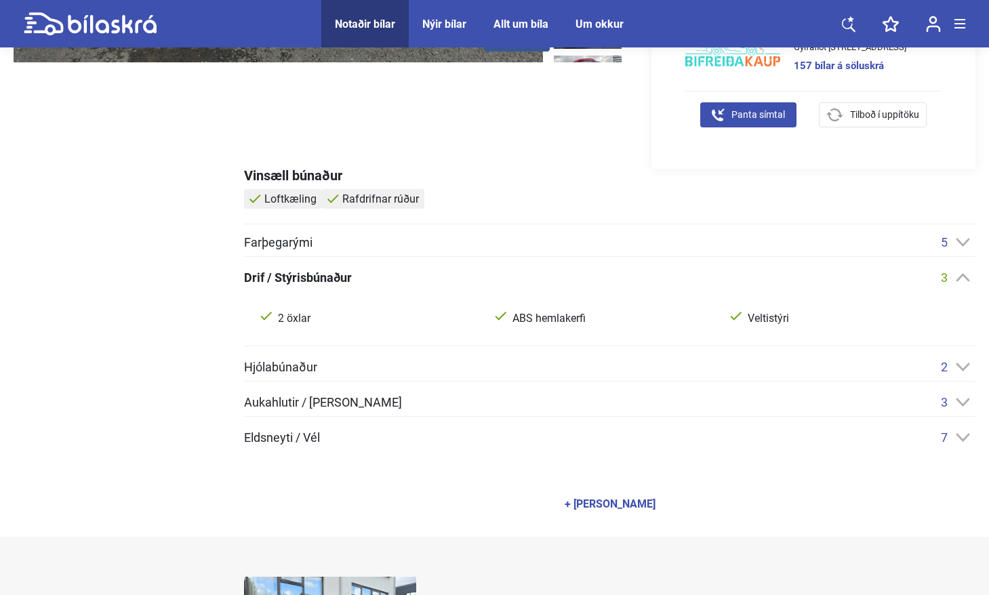
click at [960, 281] on icon at bounding box center [963, 277] width 14 height 9
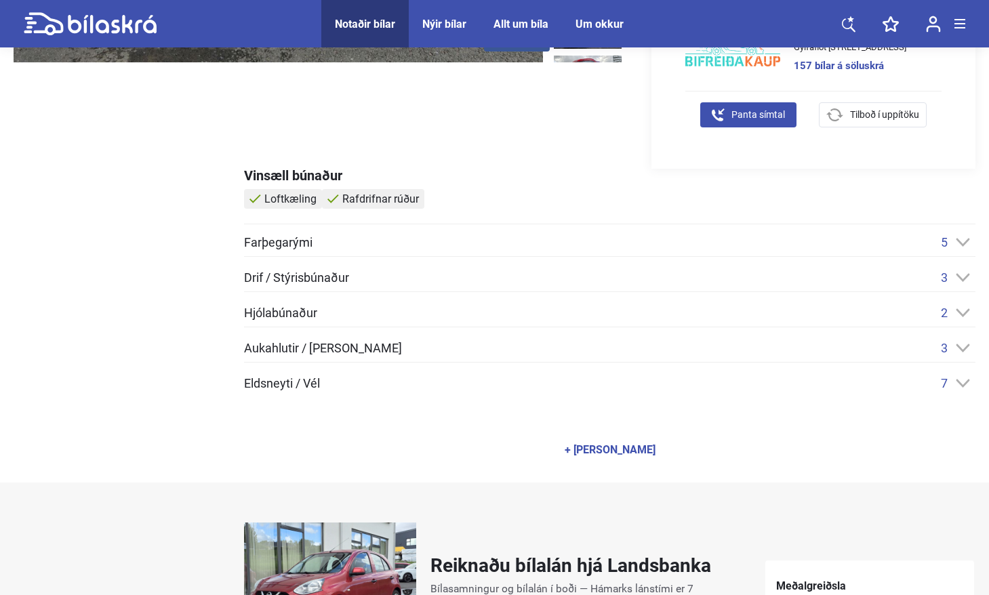
click at [961, 308] on div "2" at bounding box center [958, 313] width 35 height 14
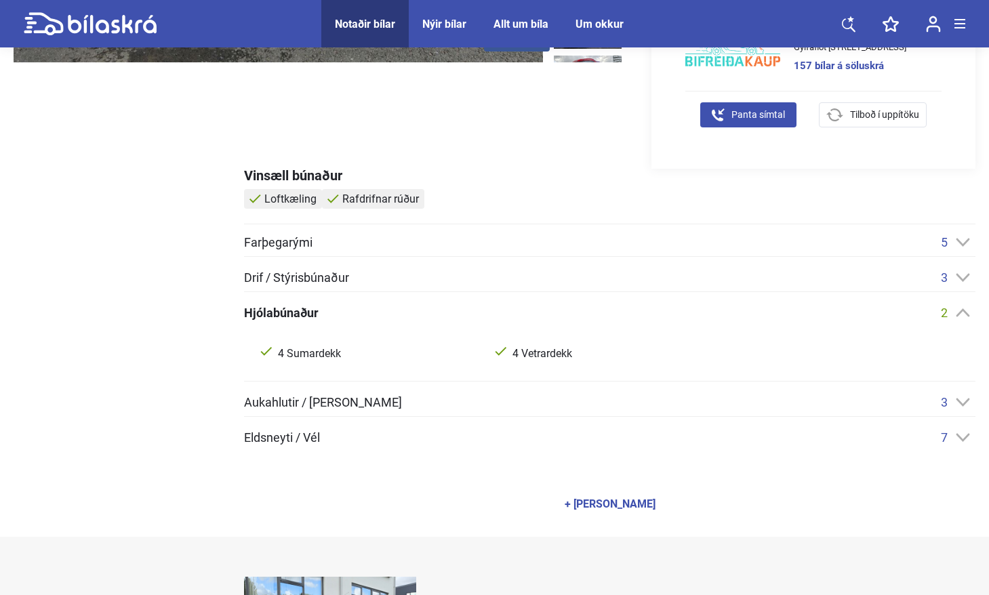
click at [956, 307] on div "2" at bounding box center [958, 313] width 35 height 14
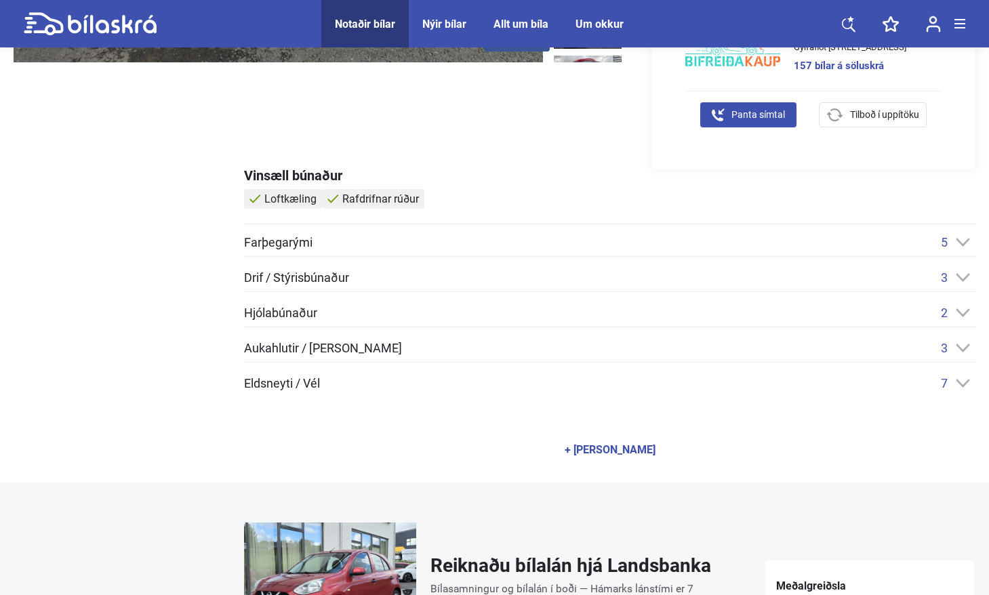
click at [963, 346] on icon at bounding box center [963, 348] width 14 height 9
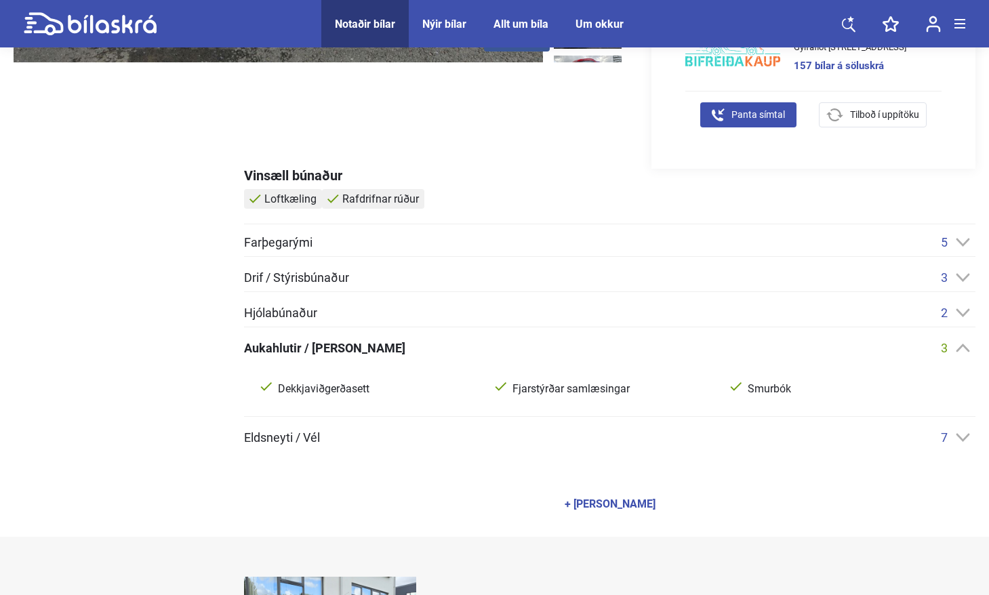
click at [961, 344] on icon at bounding box center [963, 348] width 14 height 9
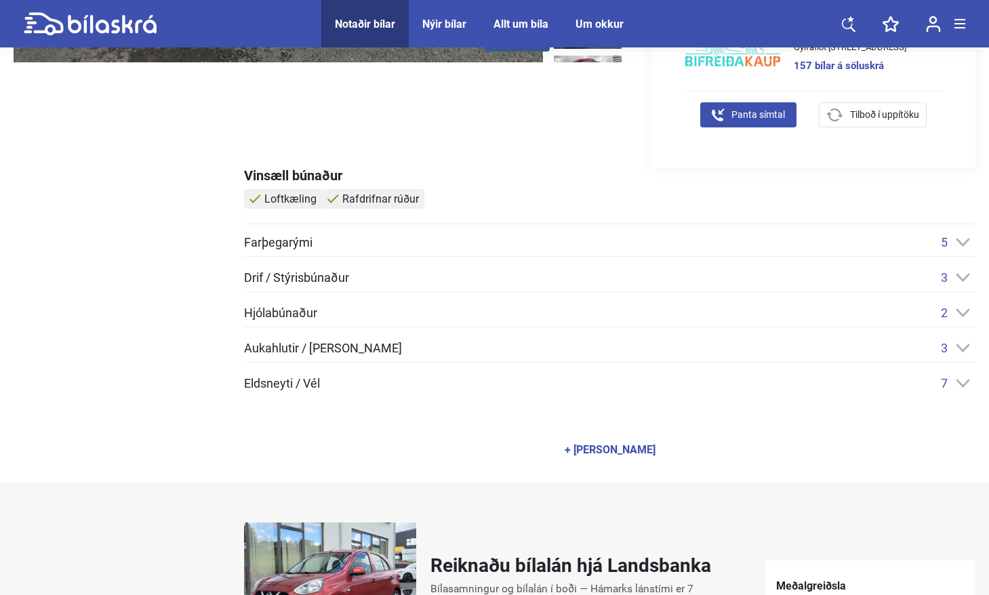
click at [963, 380] on icon at bounding box center [963, 383] width 14 height 9
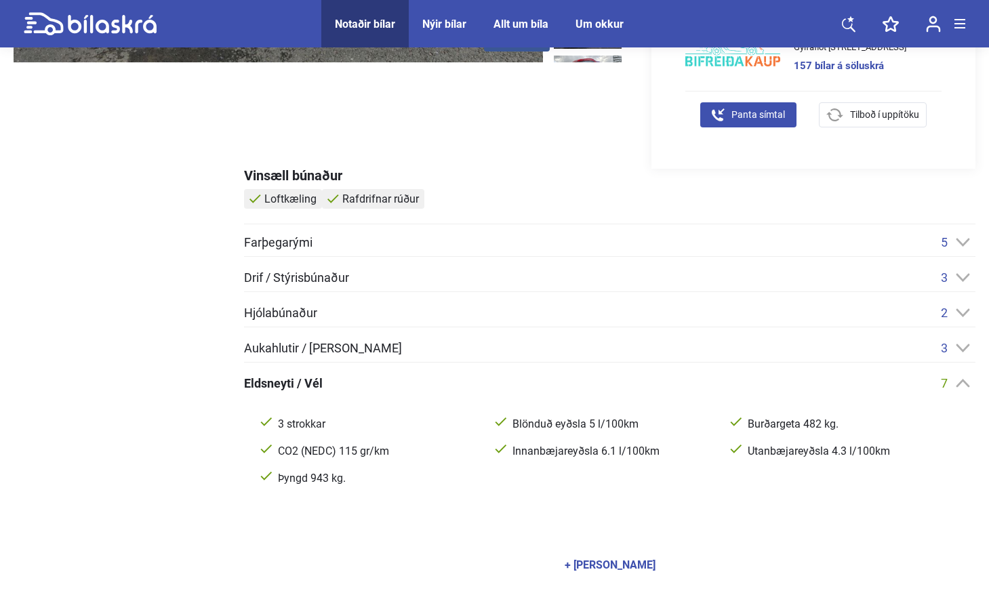
click at [960, 379] on icon at bounding box center [963, 383] width 14 height 9
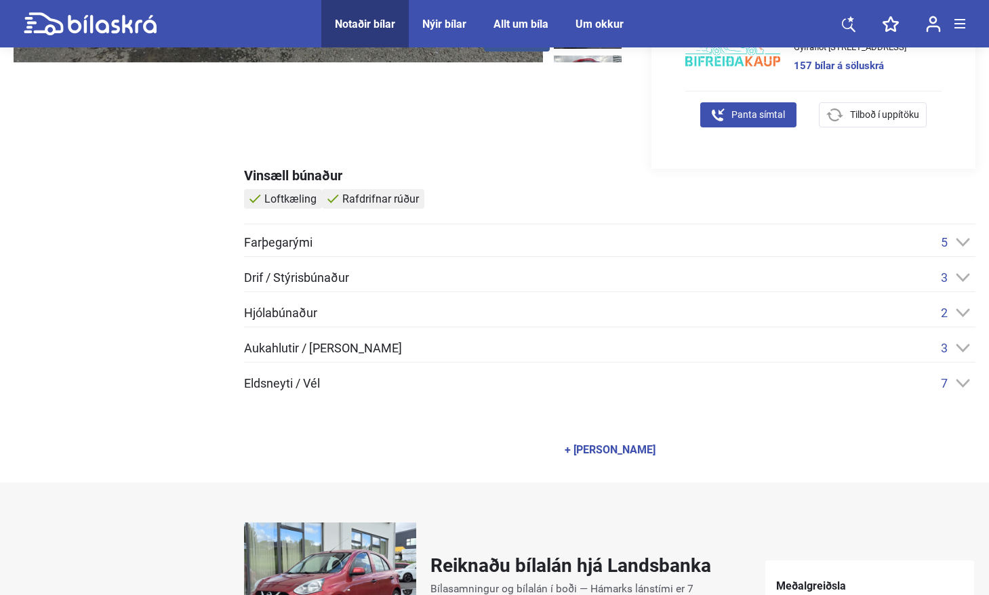
scroll to position [0, 0]
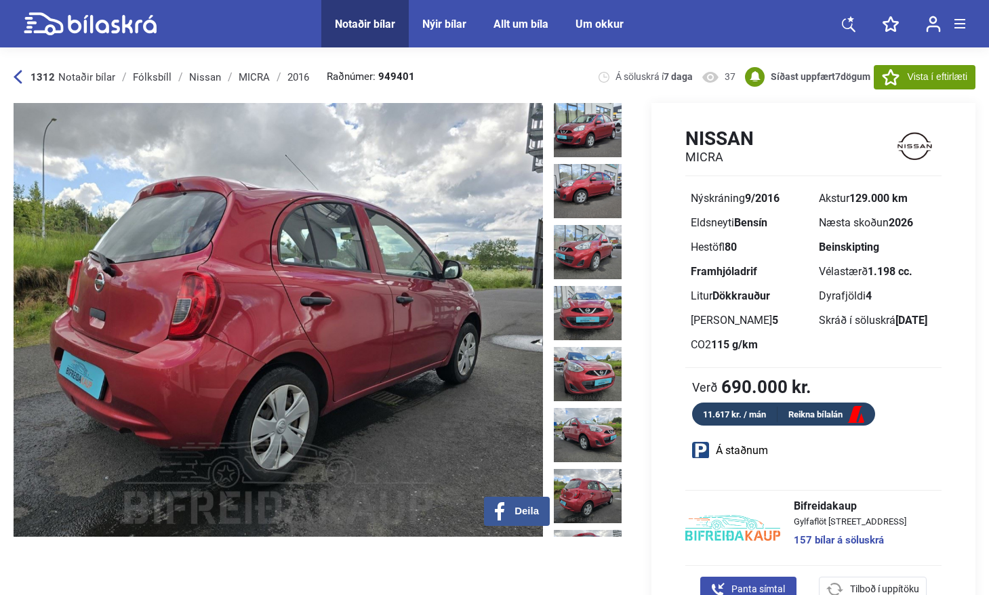
click at [656, 548] on div "Bifreidakaup [STREET_ADDRESS] 157 bílar á söluskrá Shape Created with Sketch. P…" at bounding box center [814, 546] width 324 height 112
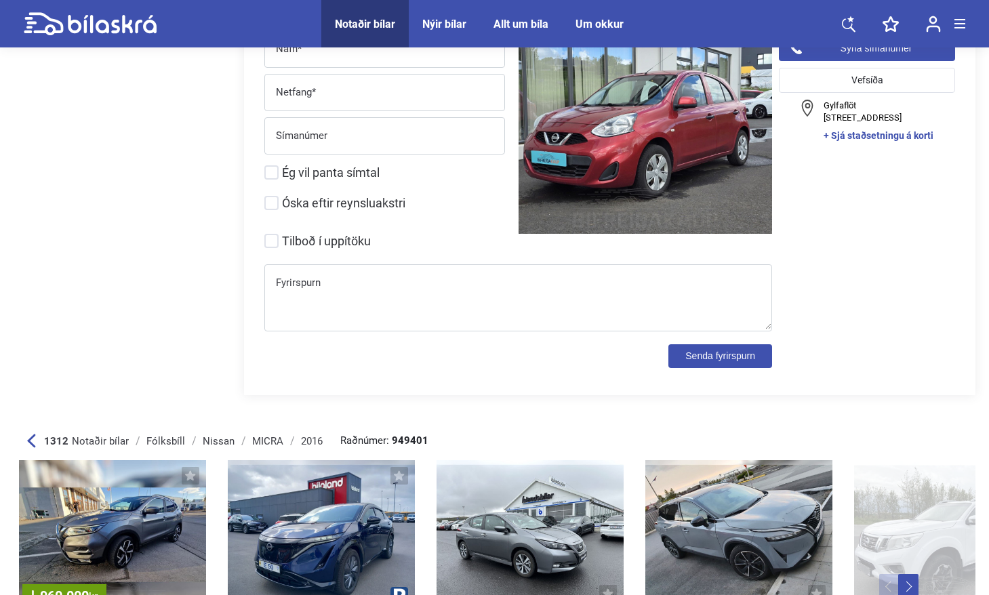
scroll to position [5945, 0]
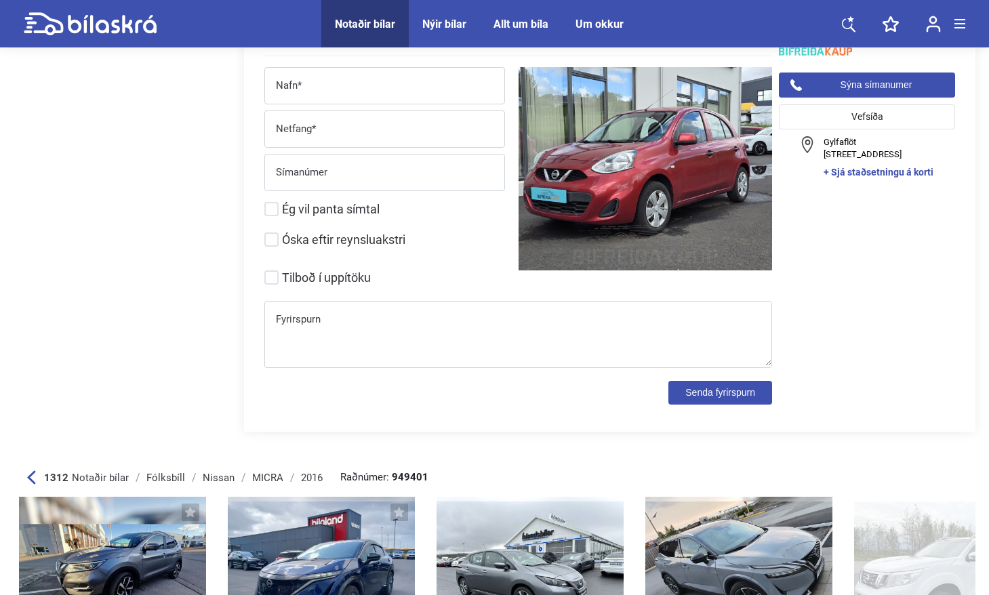
click at [616, 431] on div "Senda fyrirspurn Nissan MICRA Nafn* Netfang* Símanúmer Ég vil panta [PERSON_NAM…" at bounding box center [610, 216] width 732 height 431
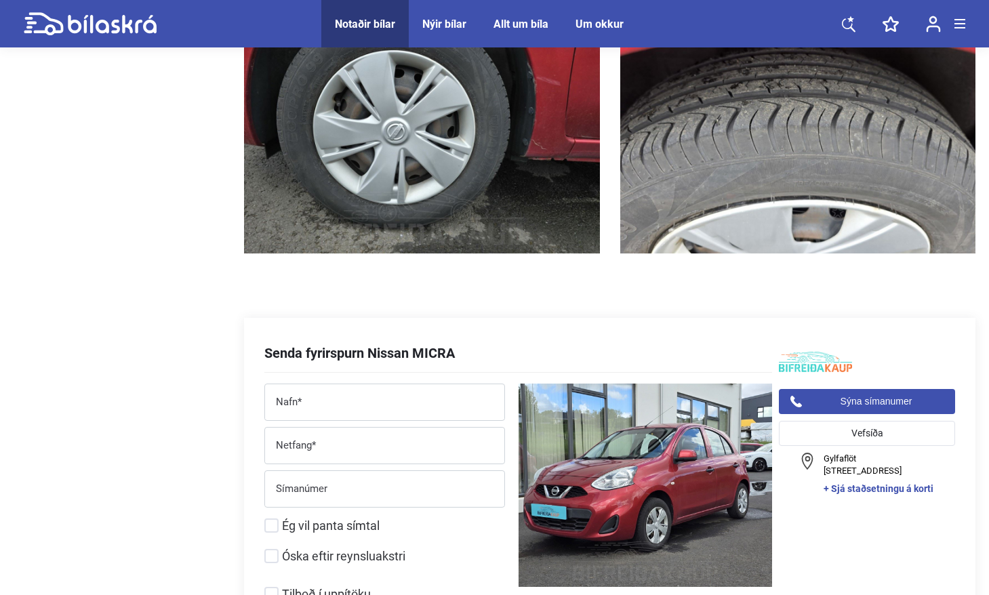
scroll to position [5787, 0]
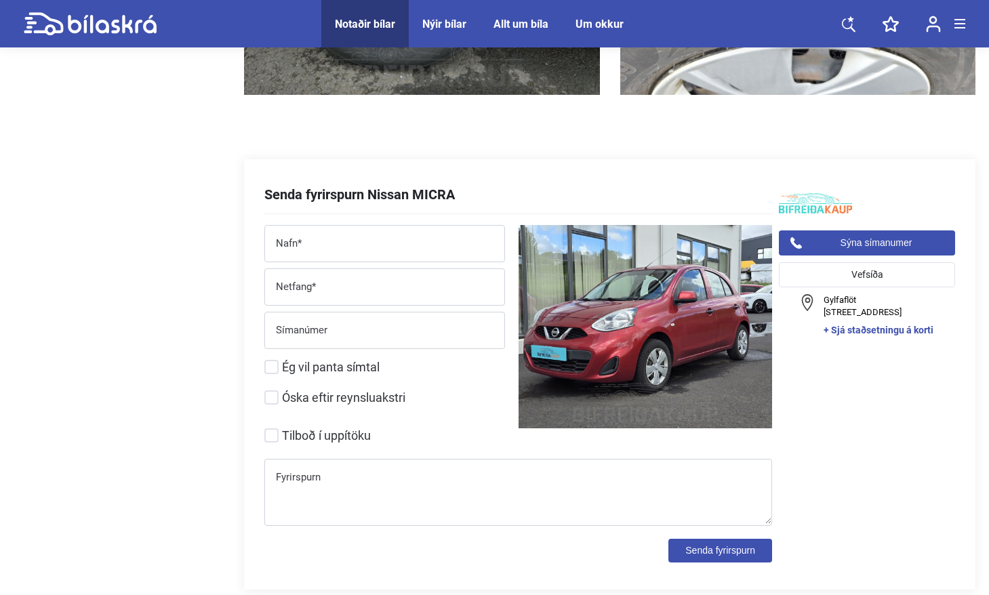
click at [883, 325] on link "+ Sjá staðsetningu á korti" at bounding box center [879, 329] width 111 height 9
click at [190, 237] on div at bounding box center [119, 364] width 210 height 410
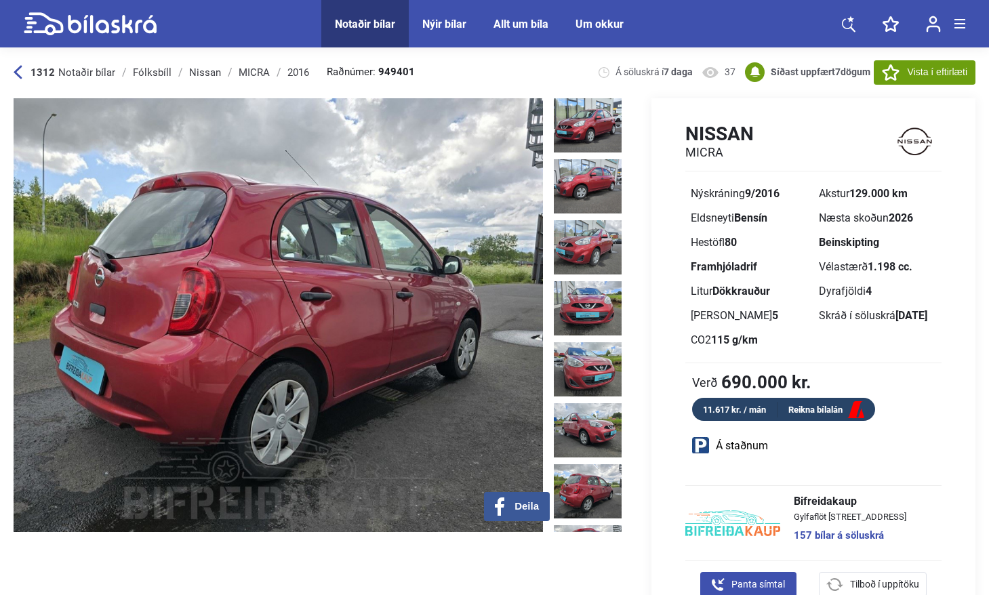
scroll to position [0, 0]
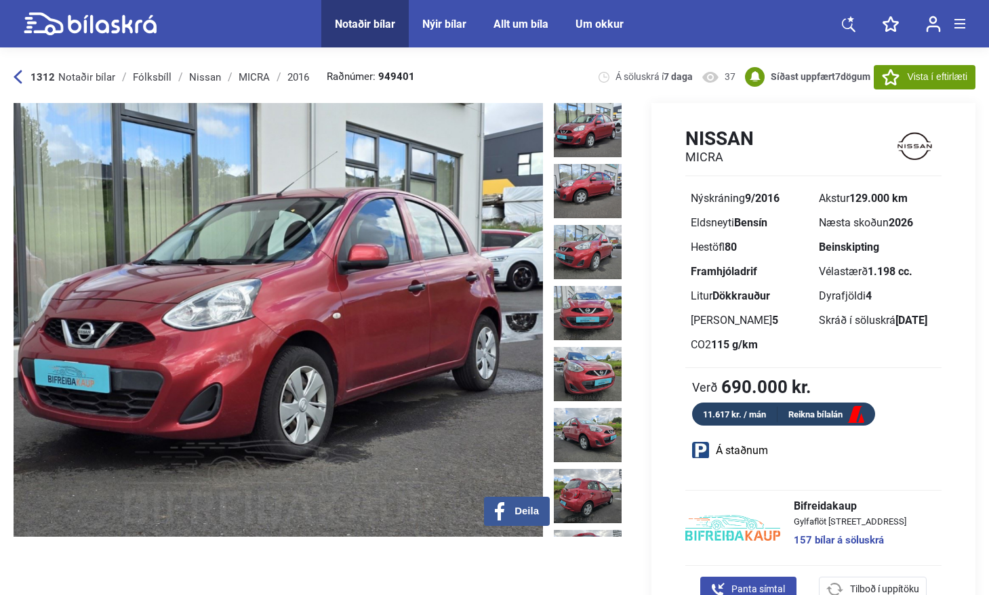
drag, startPoint x: 325, startPoint y: 71, endPoint x: 429, endPoint y: 76, distance: 104.6
click at [429, 76] on div "1312 Notaðir bílar [GEOGRAPHIC_DATA] Nissan [GEOGRAPHIC_DATA] 2016 Raðnúmer: 94…" at bounding box center [495, 77] width 962 height 52
click at [418, 73] on div "1312 Notaðir bílar [GEOGRAPHIC_DATA] Nissan [GEOGRAPHIC_DATA] 2016 Raðnúmer: 94…" at bounding box center [495, 77] width 962 height 52
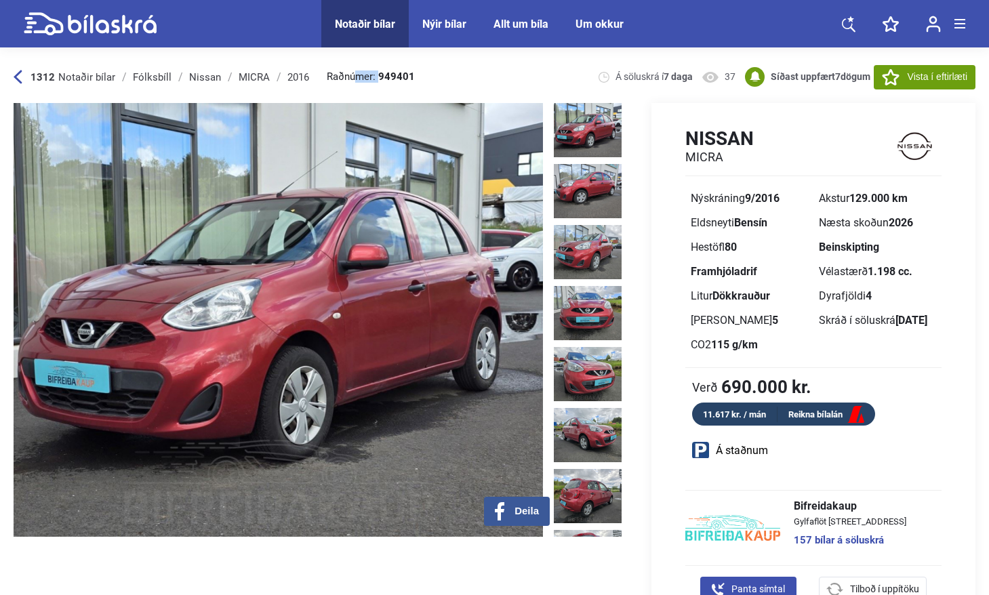
click at [418, 73] on div "1312 Notaðir bílar [GEOGRAPHIC_DATA] Nissan [GEOGRAPHIC_DATA] 2016 Raðnúmer: 94…" at bounding box center [495, 77] width 962 height 52
click at [391, 76] on b "949401" at bounding box center [396, 77] width 37 height 10
click at [456, 75] on div "1312 Notaðir bílar [GEOGRAPHIC_DATA] Nissan [GEOGRAPHIC_DATA] 2016 Raðnúmer: 94…" at bounding box center [495, 77] width 962 height 52
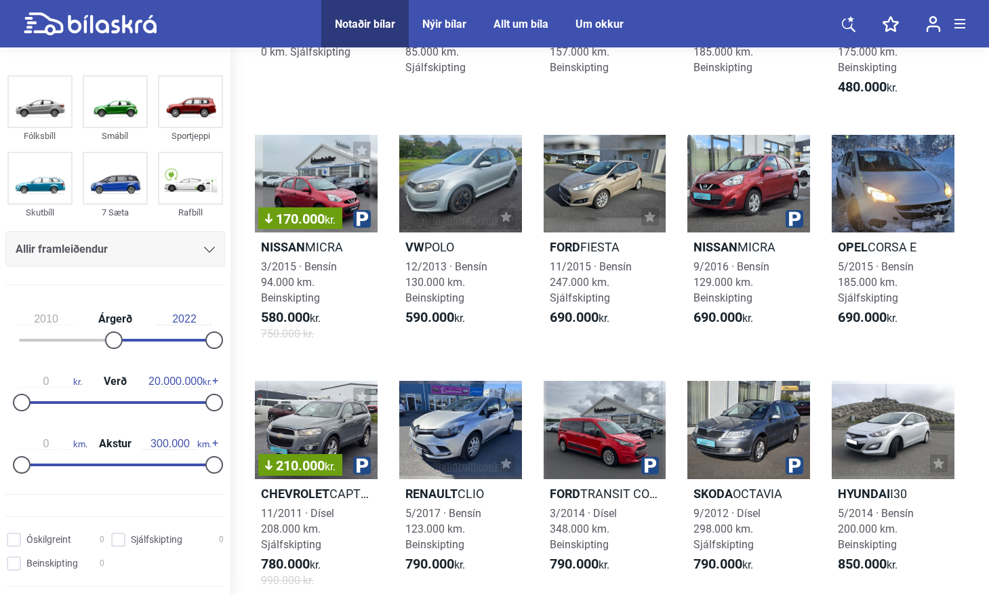
scroll to position [233, 0]
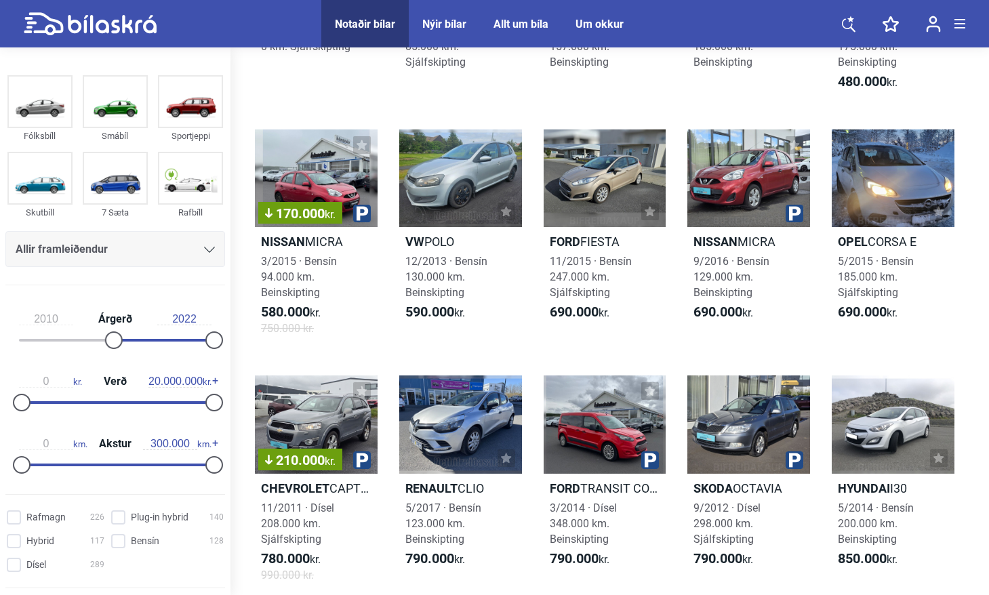
click at [555, 103] on div "Mercedes-Benz GLE 350 D 4MATIC 10/2018 · Dísel 0 km. Sjálfskipting Mercedes-Ben…" at bounding box center [610, 376] width 732 height 983
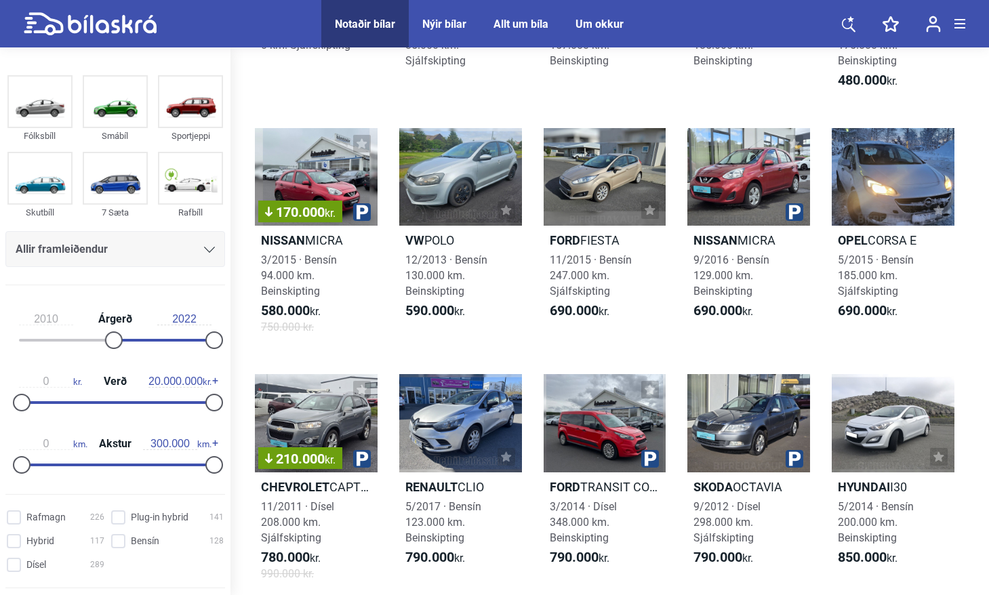
scroll to position [393, 0]
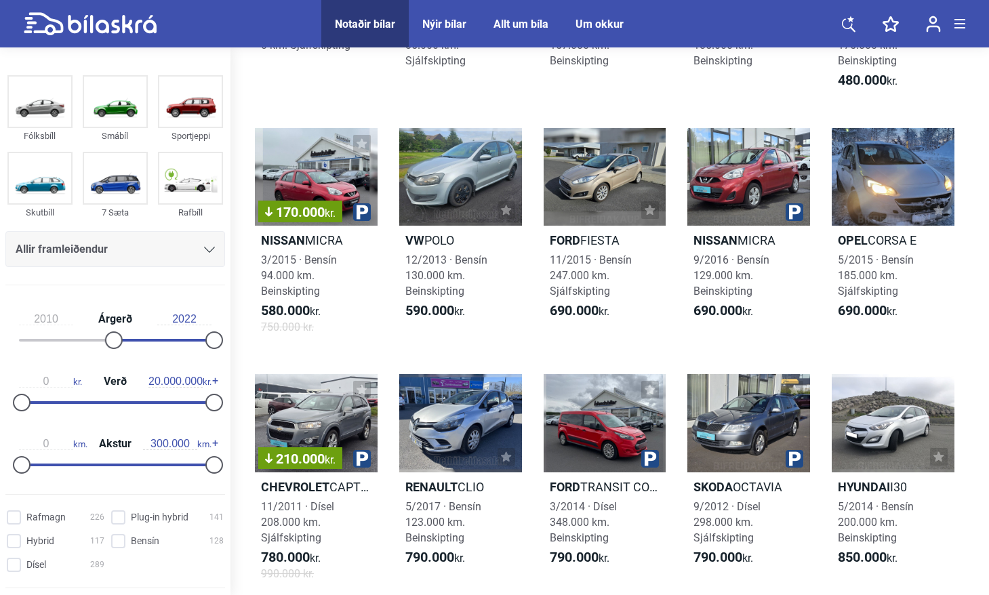
scroll to position [0, 0]
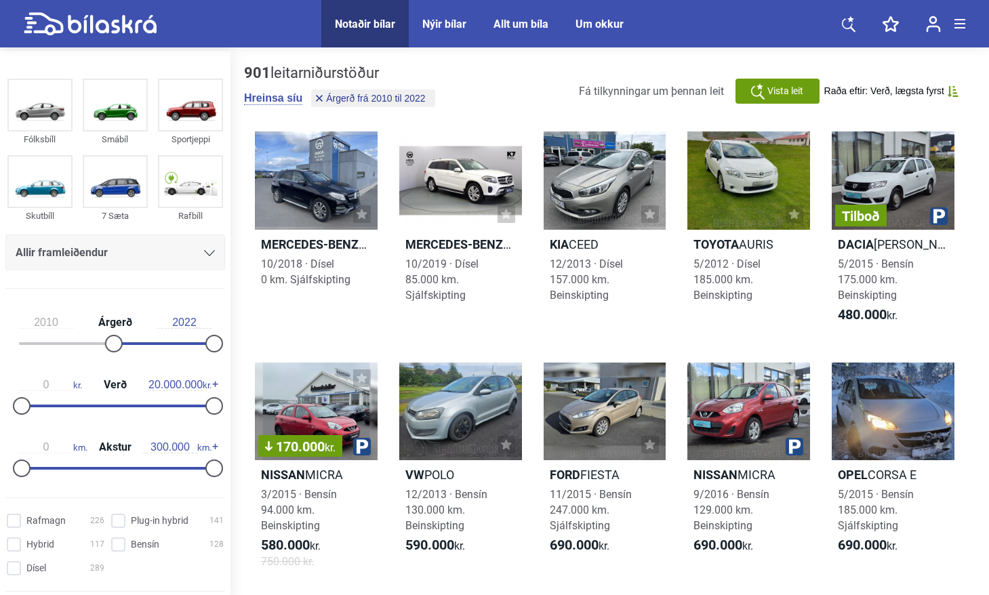
click at [693, 36] on div "Notaðir bílar Nýir bílar Allt um bíla Um okkur Notaðir bílar Nýir bílar Allt um…" at bounding box center [495, 23] width 942 height 47
click at [724, 43] on div "Notaðir bílar Nýir bílar Allt um bíla Um okkur Notaðir bílar Nýir bílar Allt um…" at bounding box center [495, 23] width 942 height 47
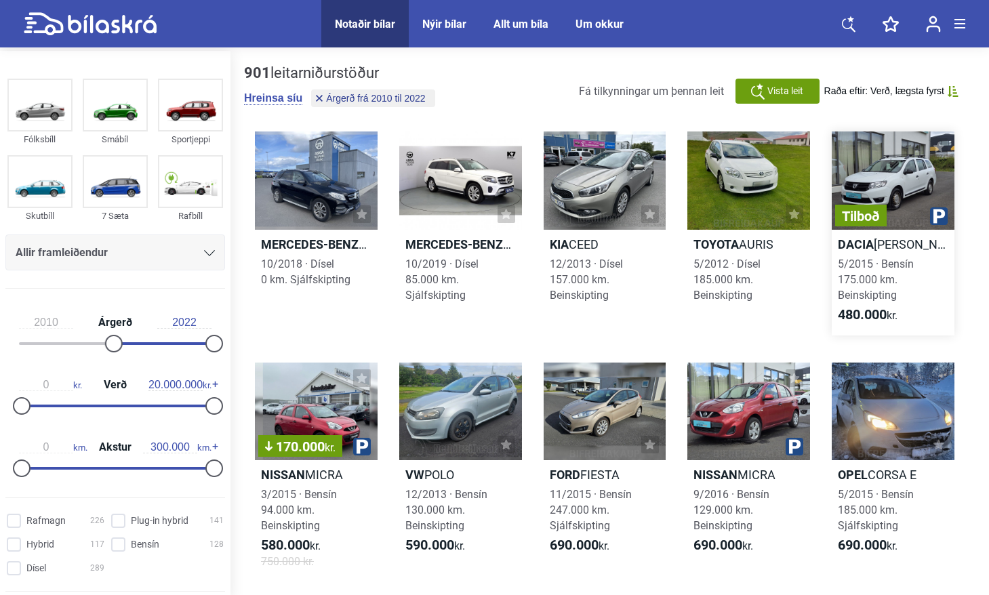
click at [898, 172] on div "Tilboð" at bounding box center [893, 181] width 123 height 98
